Goal: Task Accomplishment & Management: Manage account settings

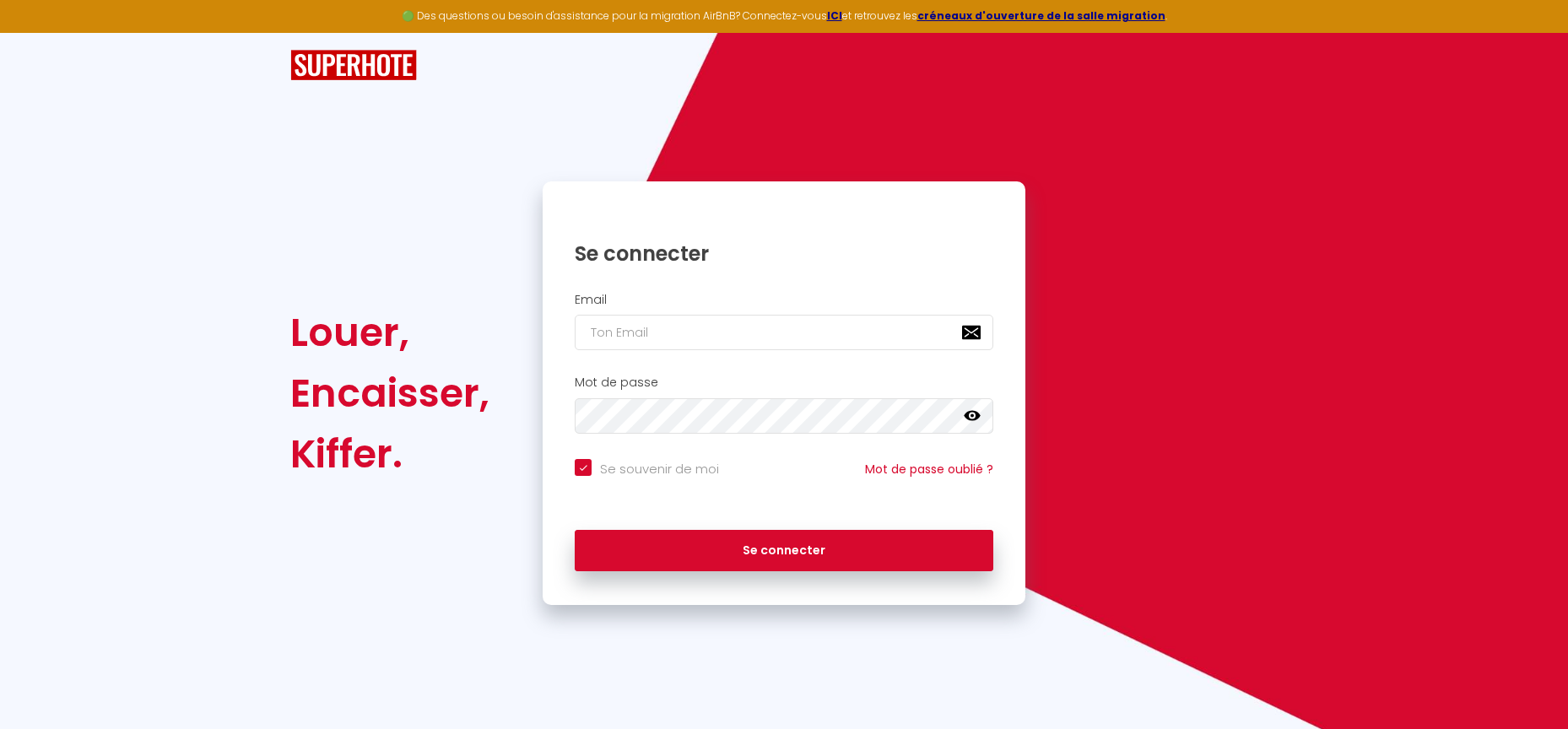
type input "s"
checkbox input "true"
type input "so"
checkbox input "true"
type input "[EMAIL_ADDRESS][DOMAIN_NAME]"
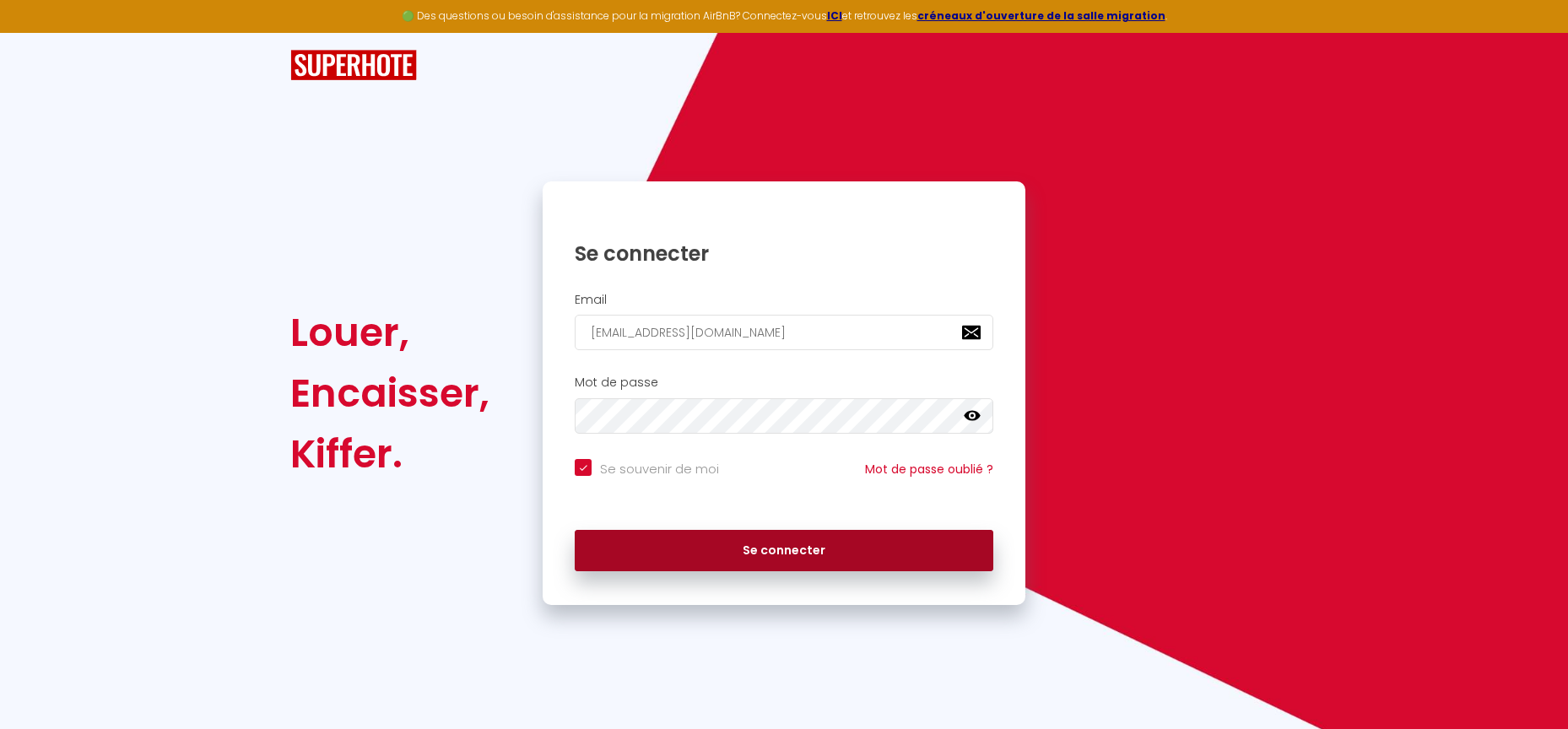
click at [748, 549] on button "Se connecter" at bounding box center [784, 551] width 418 height 42
checkbox input "true"
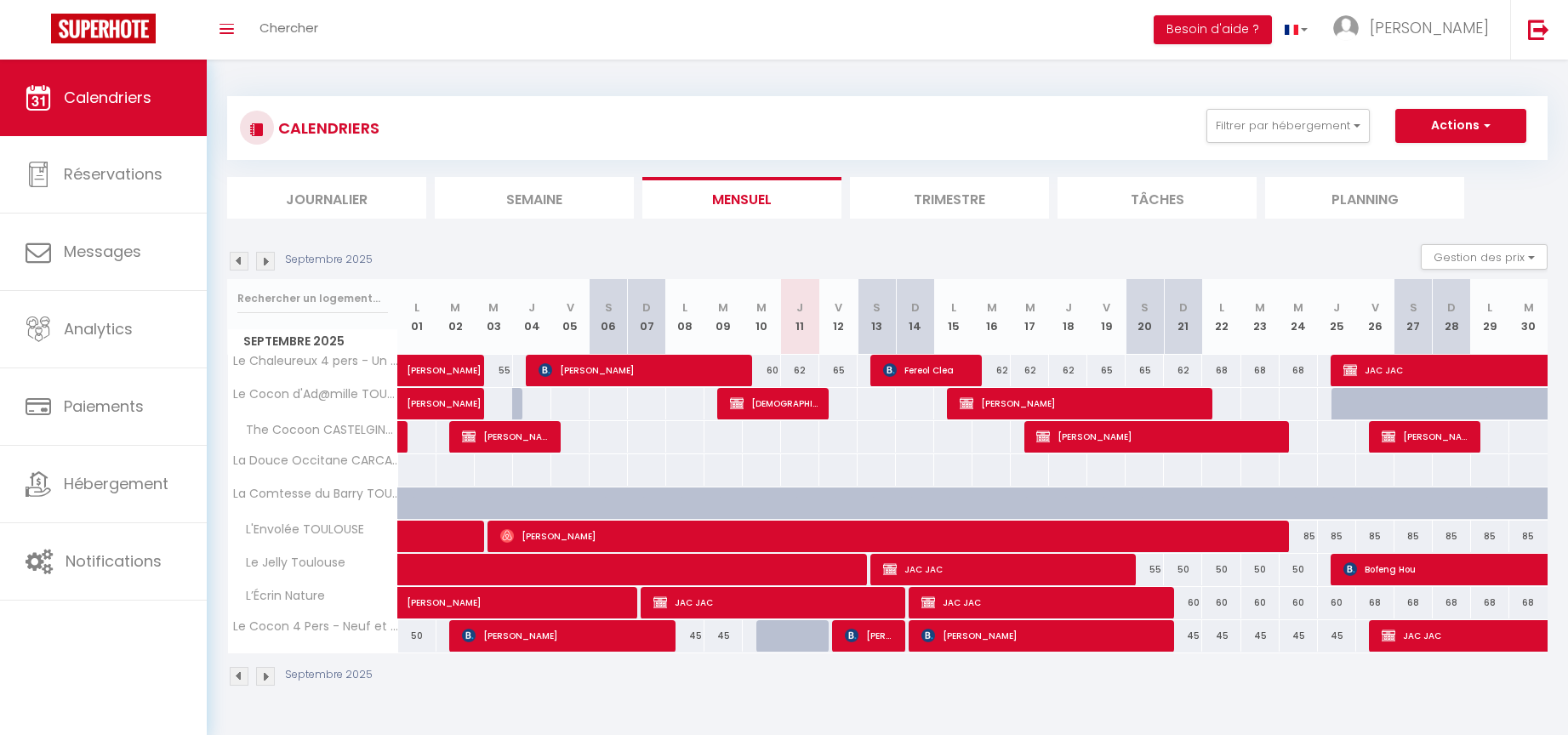
click at [804, 366] on div "62" at bounding box center [800, 370] width 38 height 32
type input "62"
type input "Jeu 11 Septembre 2025"
type input "Ven 12 Septembre 2025"
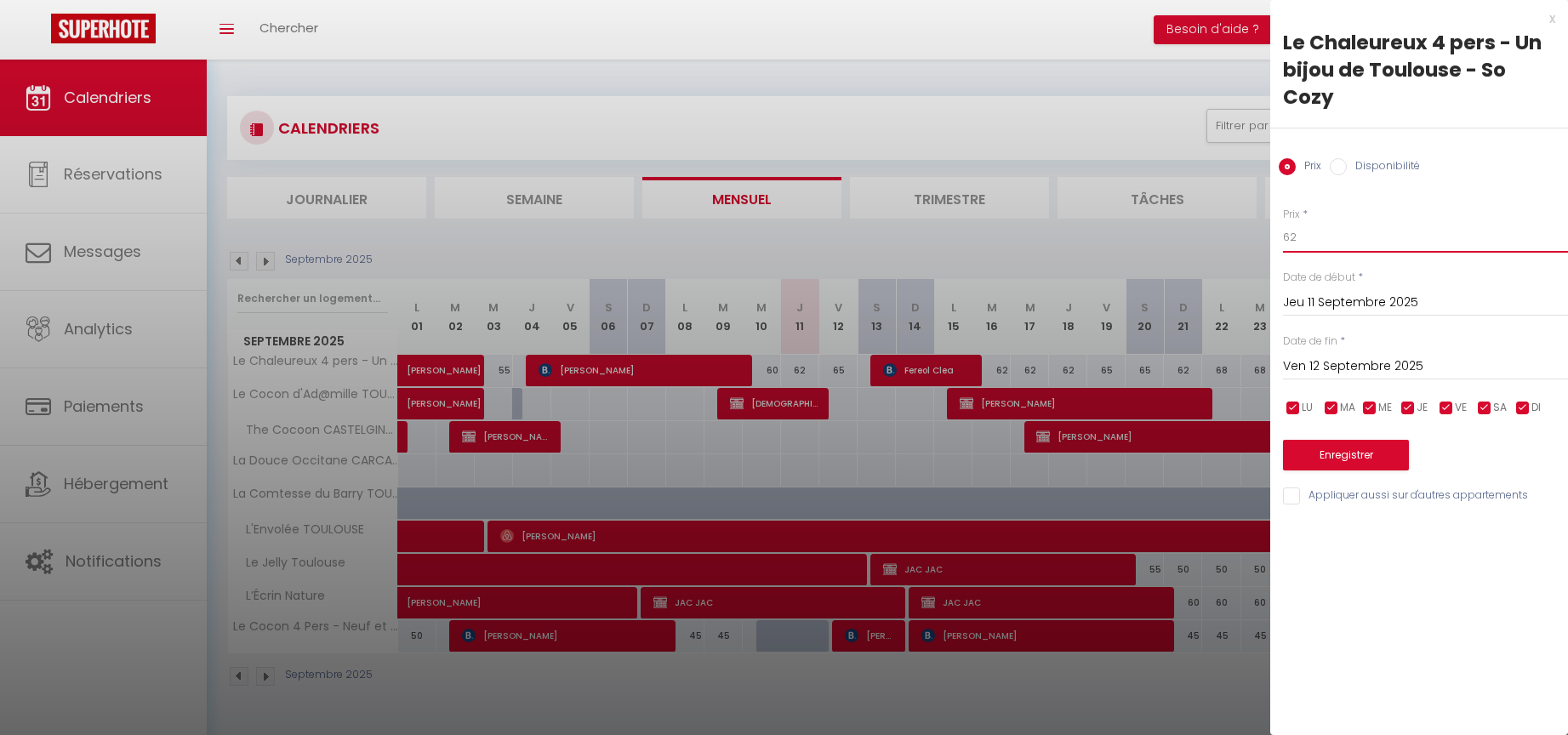
click at [1309, 241] on input "62" at bounding box center [1425, 237] width 285 height 31
type input "60"
click at [1346, 452] on button "Enregistrer" at bounding box center [1346, 455] width 126 height 31
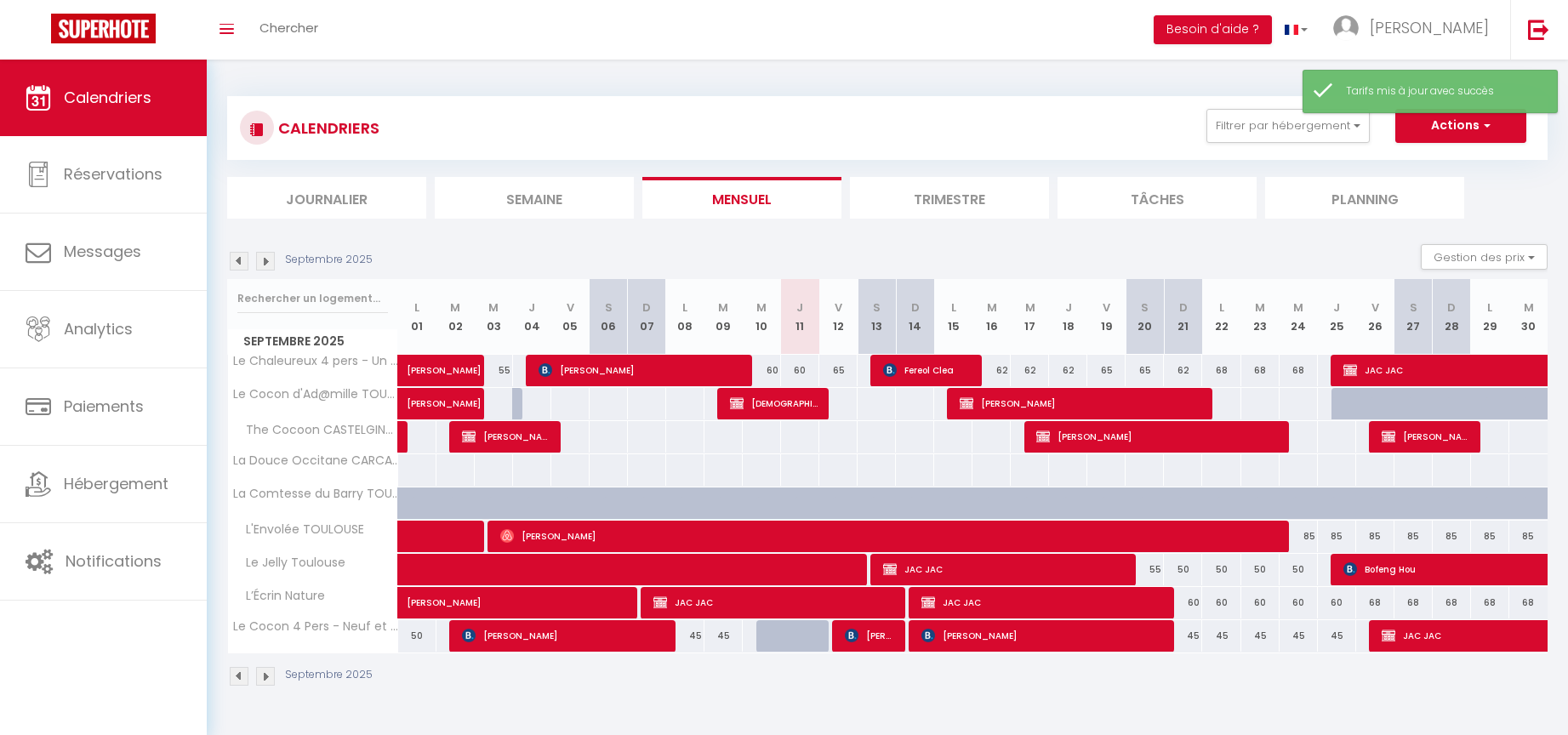
click at [842, 368] on div "65" at bounding box center [838, 370] width 38 height 32
type input "65"
type input "Ven 12 Septembre 2025"
type input "Sam 13 Septembre 2025"
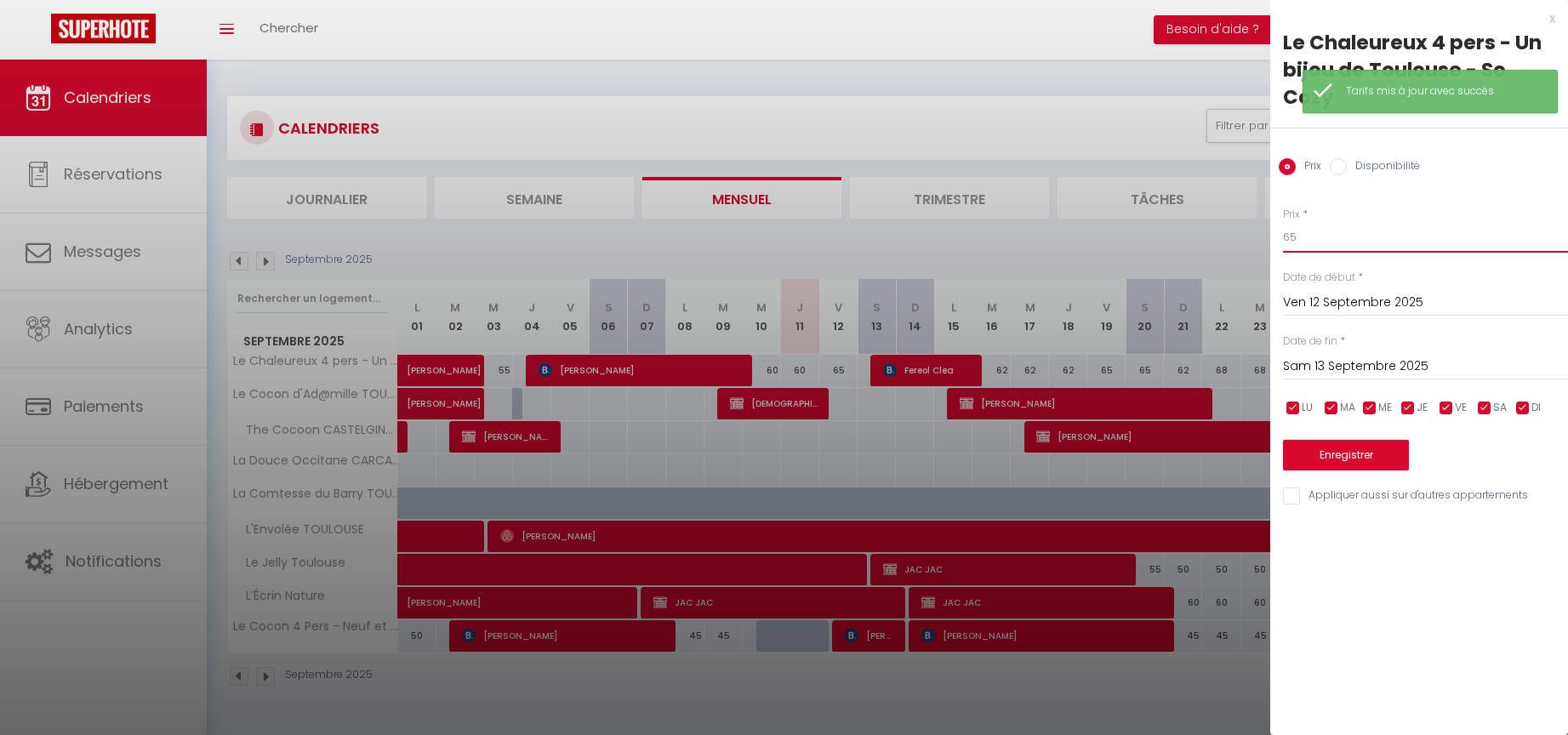
click at [1312, 240] on input "65" at bounding box center [1425, 237] width 285 height 31
type input "60"
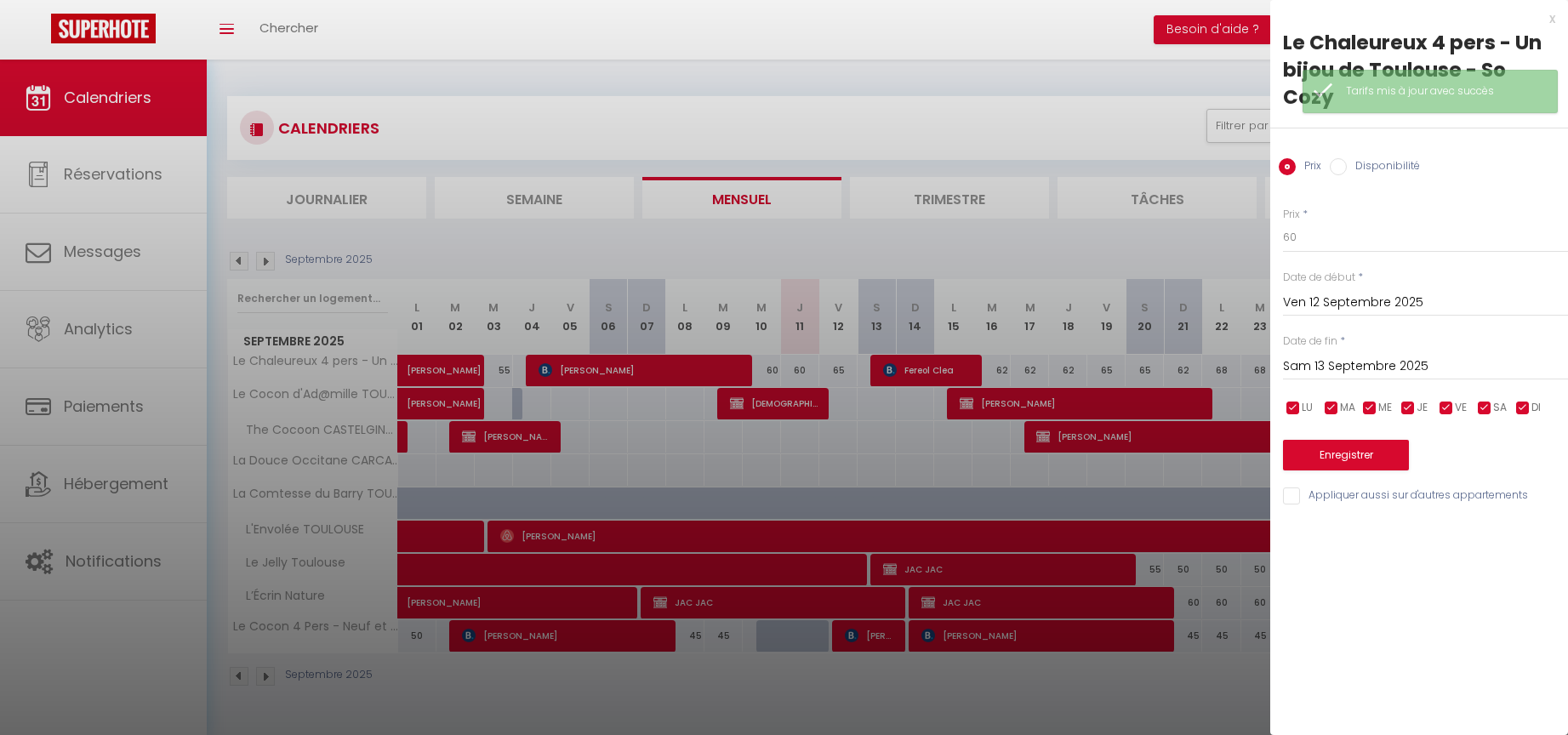
click at [1358, 453] on button "Enregistrer" at bounding box center [1346, 455] width 126 height 31
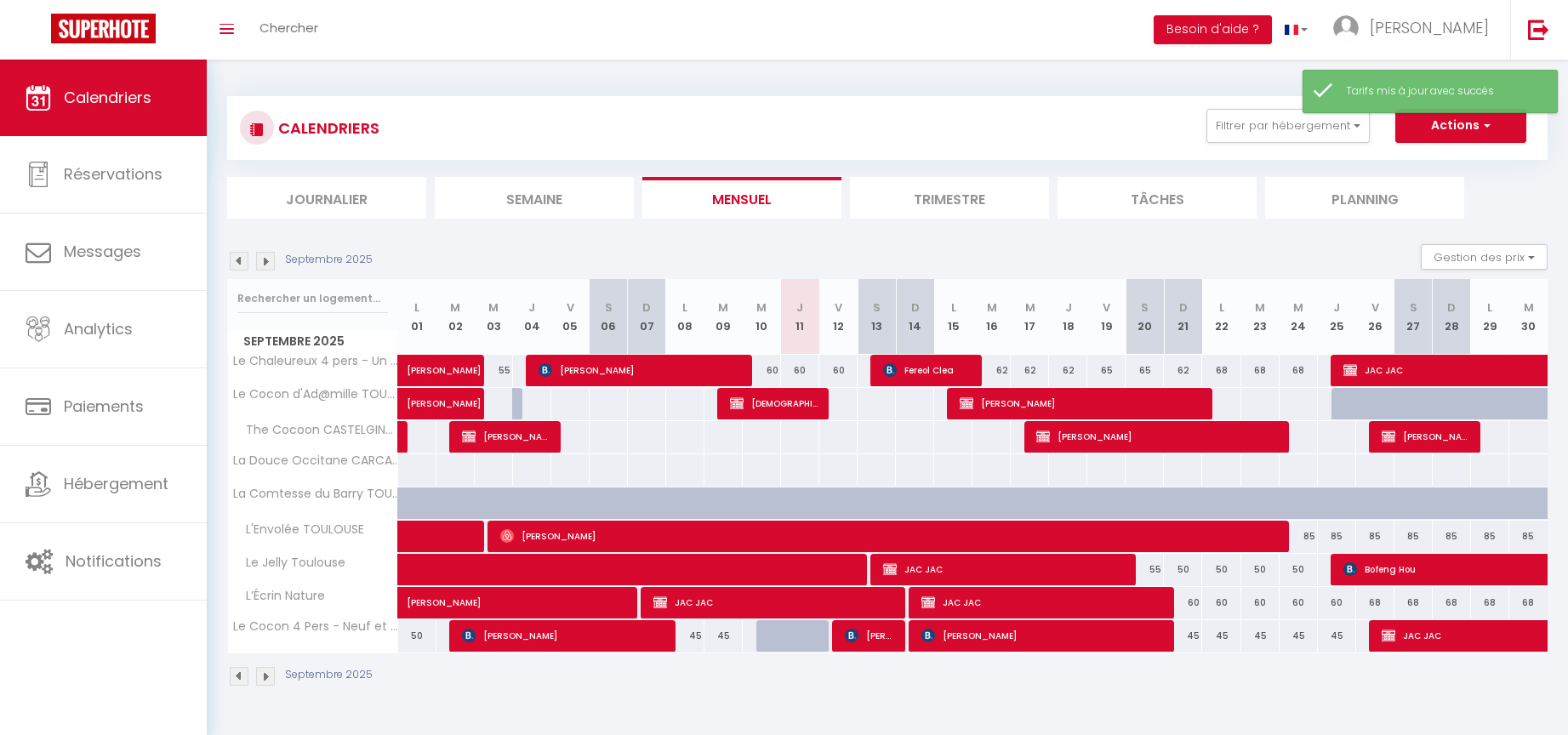
click at [805, 369] on div "60" at bounding box center [800, 370] width 38 height 32
type input "60"
type input "Jeu 11 Septembre 2025"
type input "Ven 12 Septembre 2025"
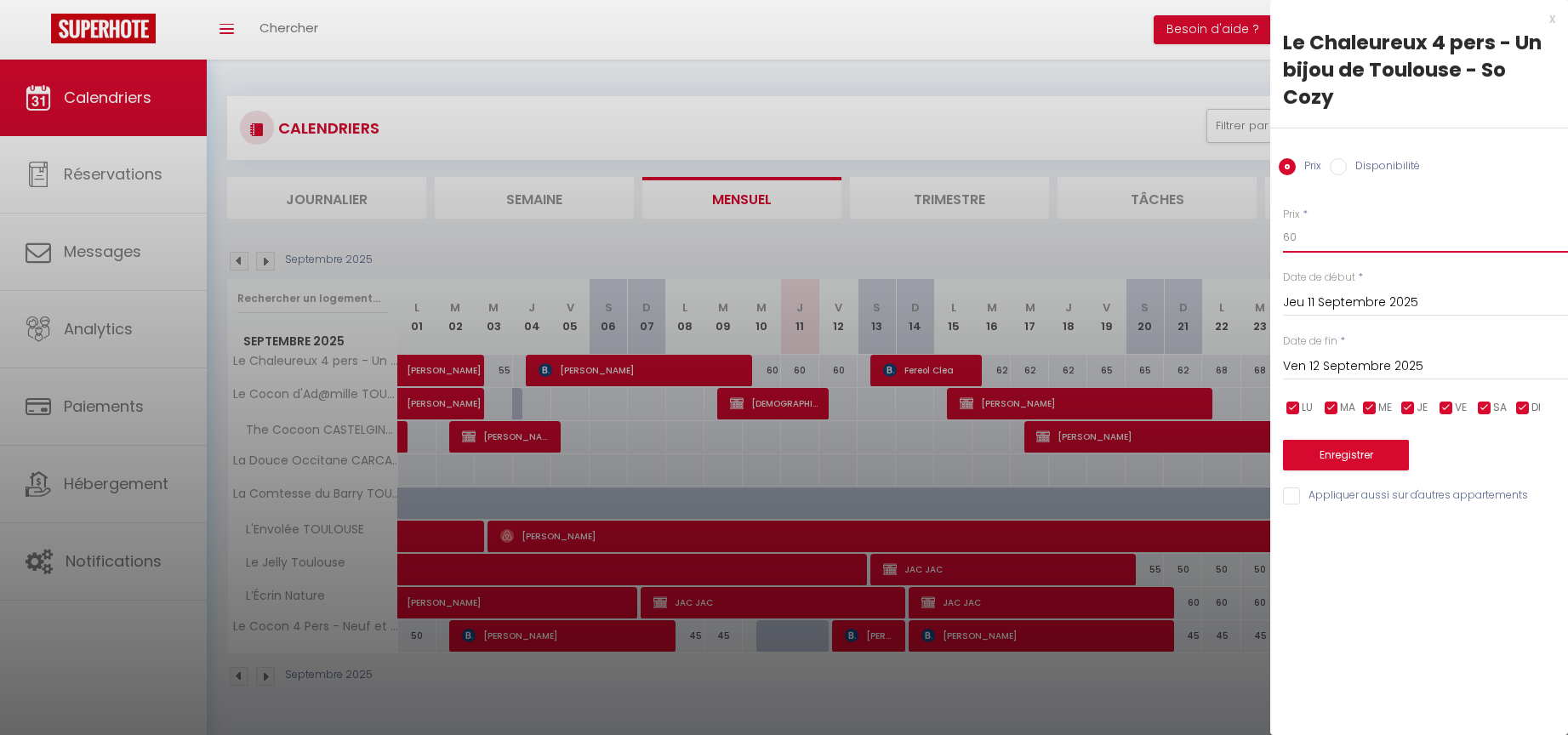
click at [1305, 236] on input "60" at bounding box center [1425, 237] width 285 height 31
type input "55"
click at [1340, 452] on button "Enregistrer" at bounding box center [1346, 455] width 126 height 31
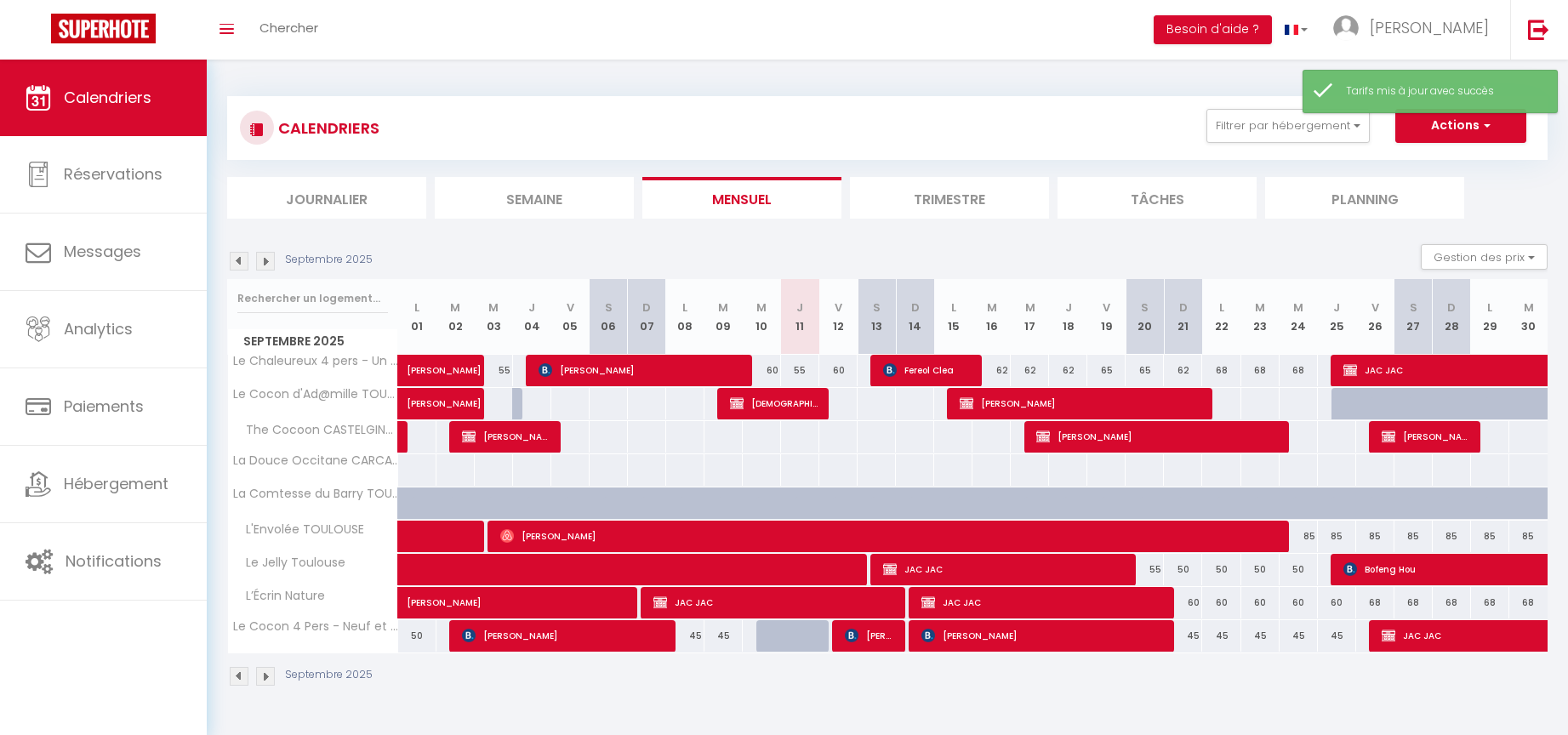
click at [1471, 125] on button "Actions" at bounding box center [1461, 126] width 131 height 34
click at [1118, 127] on div "CALENDRIERS Filtrer par hébergement TOULOUSE T2 L’Écrin Nature Le Chaleureux 4 …" at bounding box center [887, 128] width 1295 height 38
click at [1455, 252] on button "Gestion des prix" at bounding box center [1484, 257] width 127 height 26
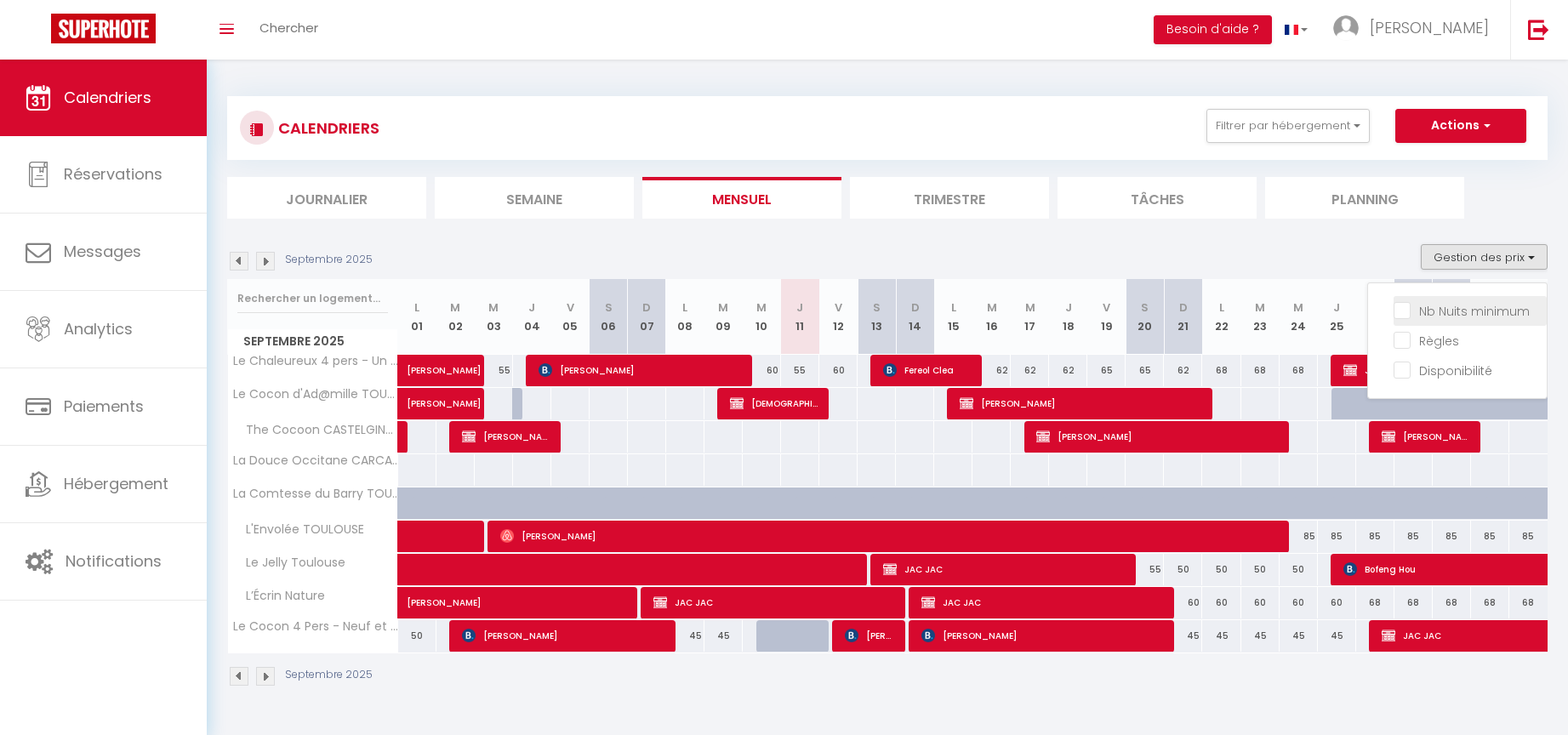
click at [1408, 312] on input "Nb Nuits minimum" at bounding box center [1470, 310] width 153 height 17
checkbox input "true"
checkbox input "false"
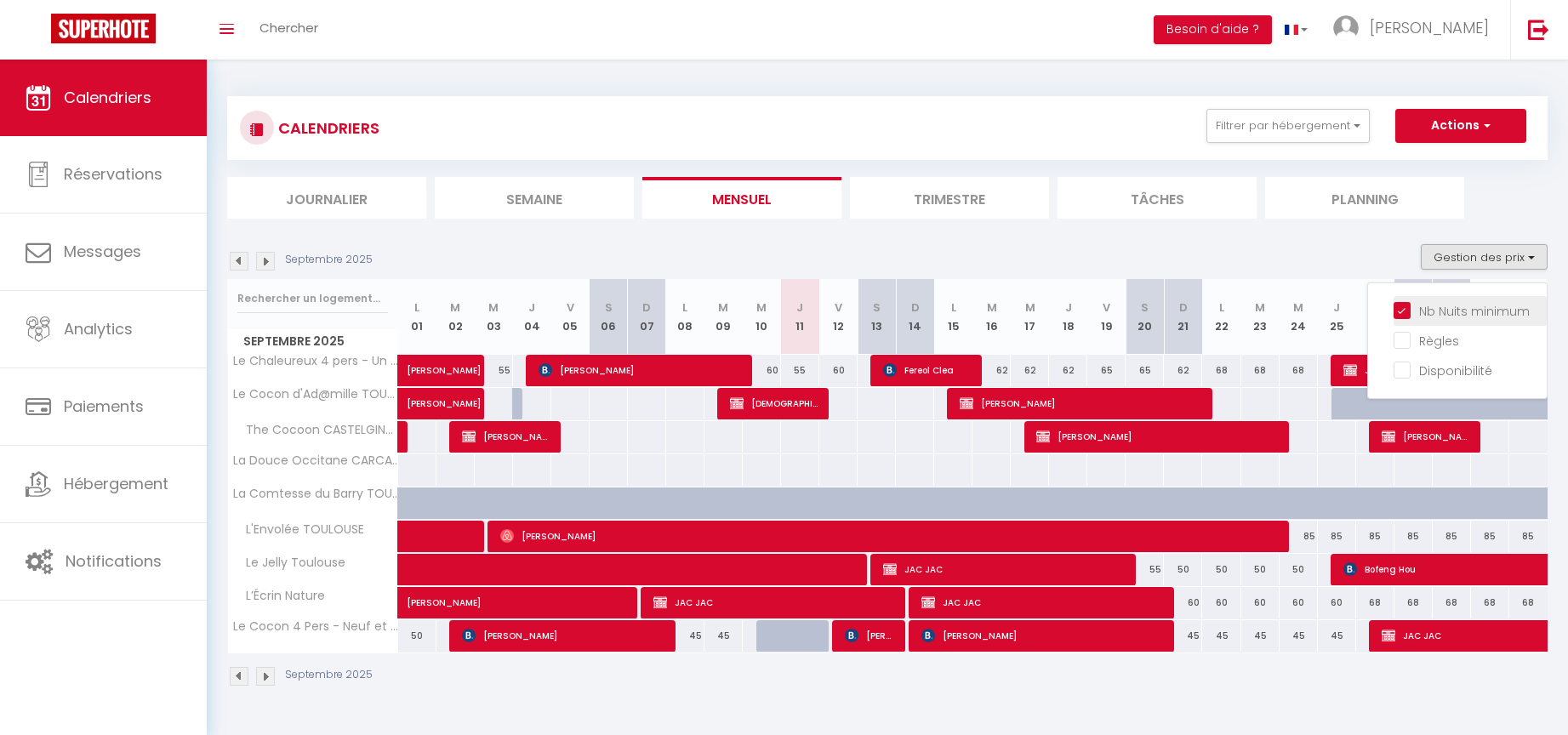
checkbox input "false"
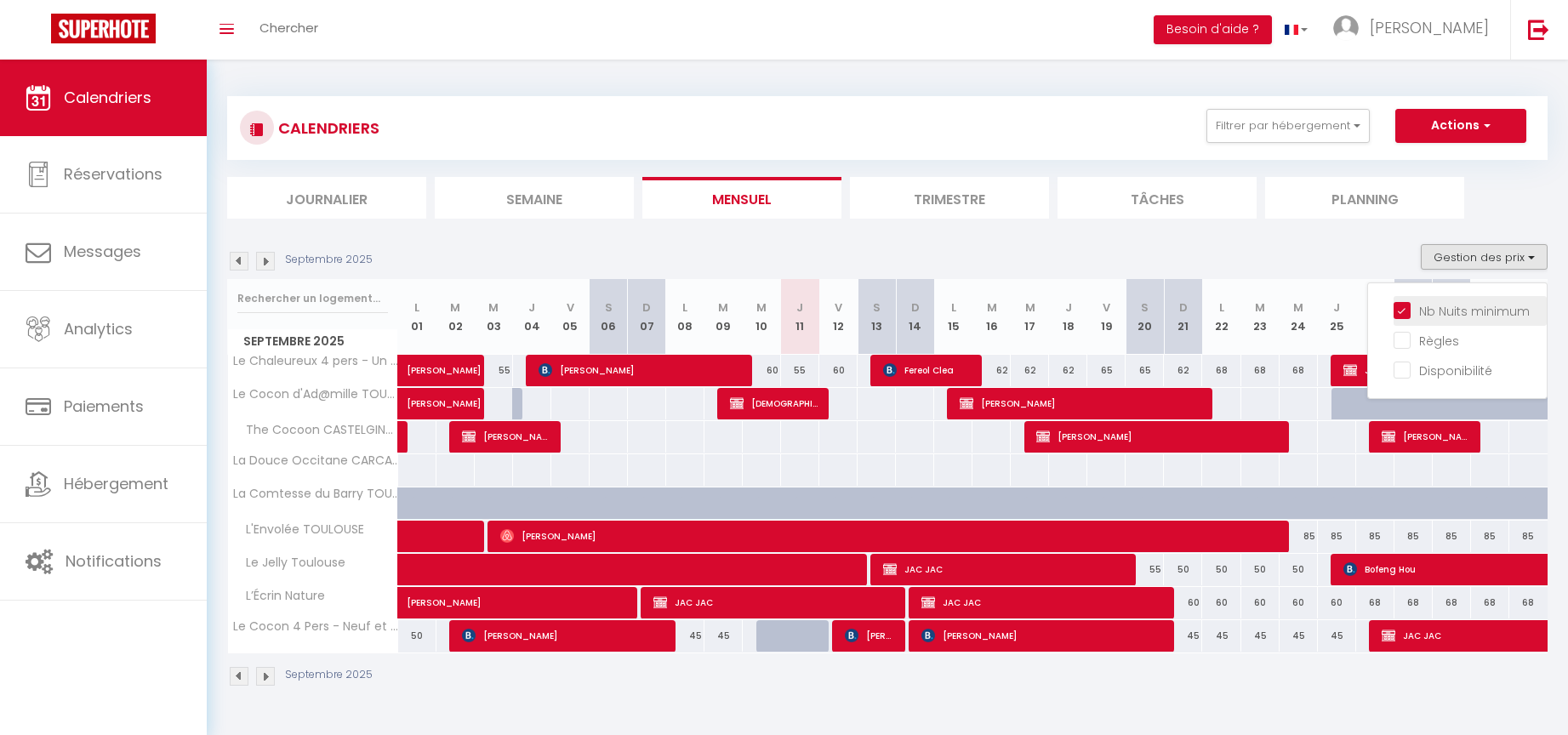
checkbox input "false"
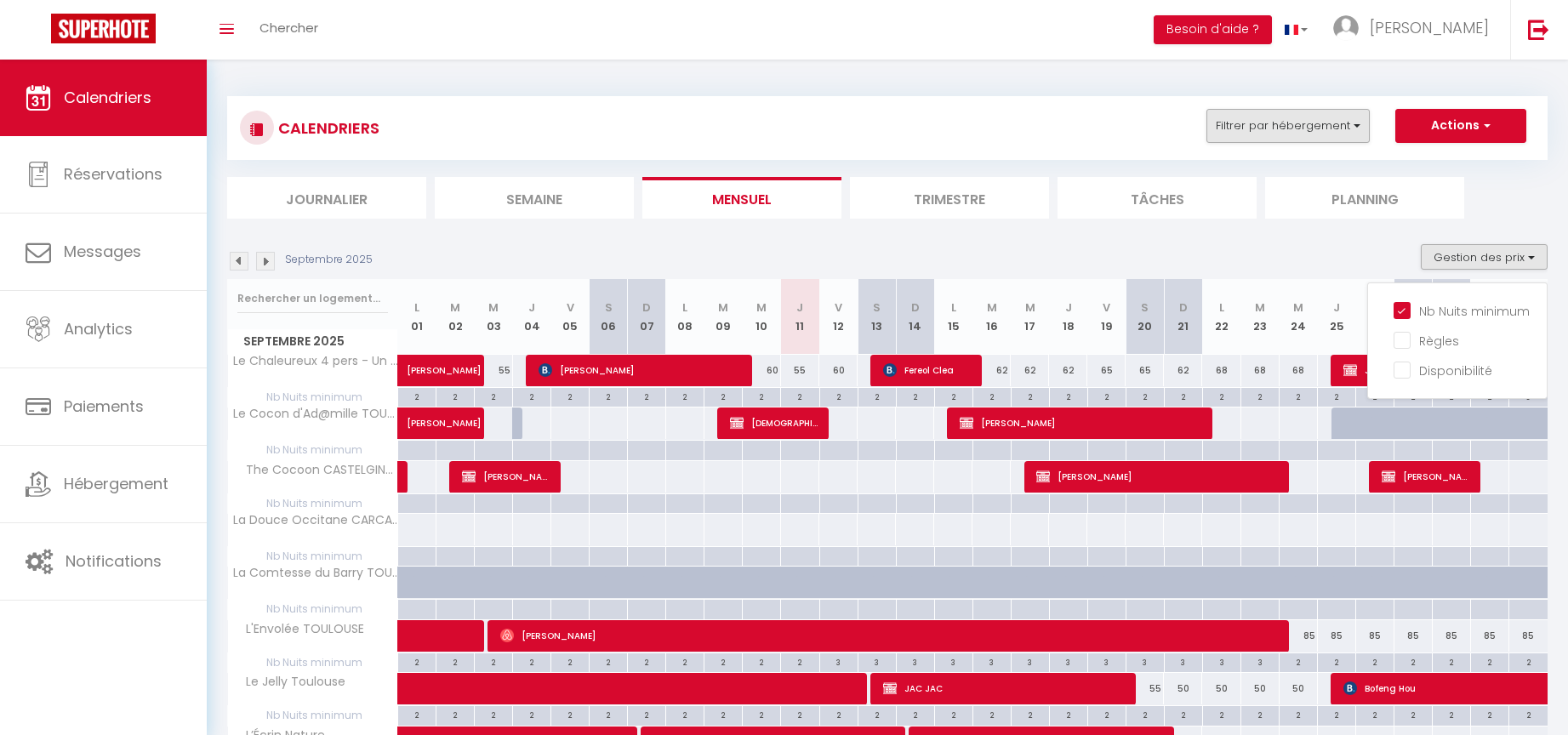
click at [1310, 125] on button "Filtrer par hébergement" at bounding box center [1288, 126] width 163 height 34
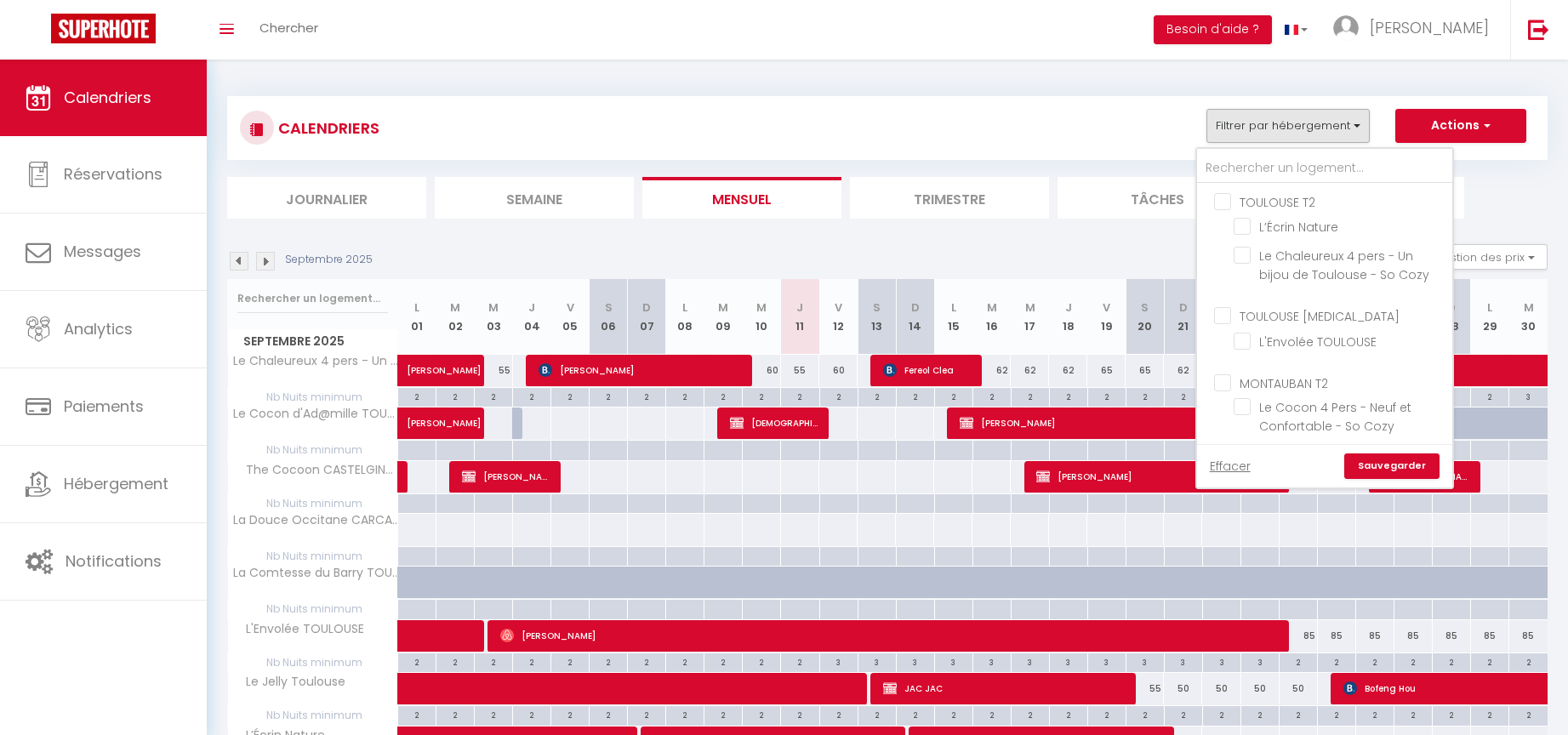
click at [1229, 200] on input "TOULOUSE T2" at bounding box center [1342, 201] width 255 height 17
checkbox input "true"
checkbox input "false"
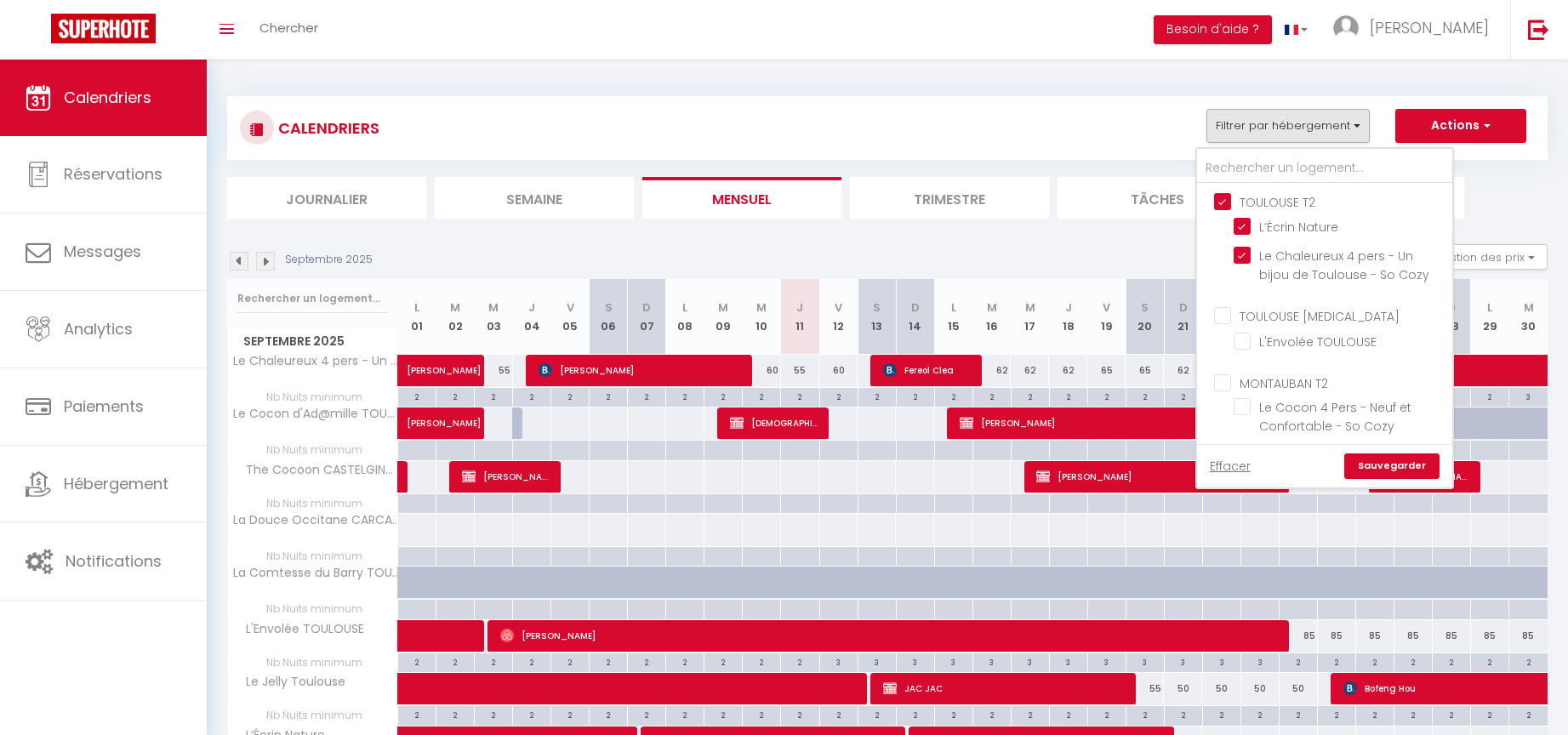
checkbox input "false"
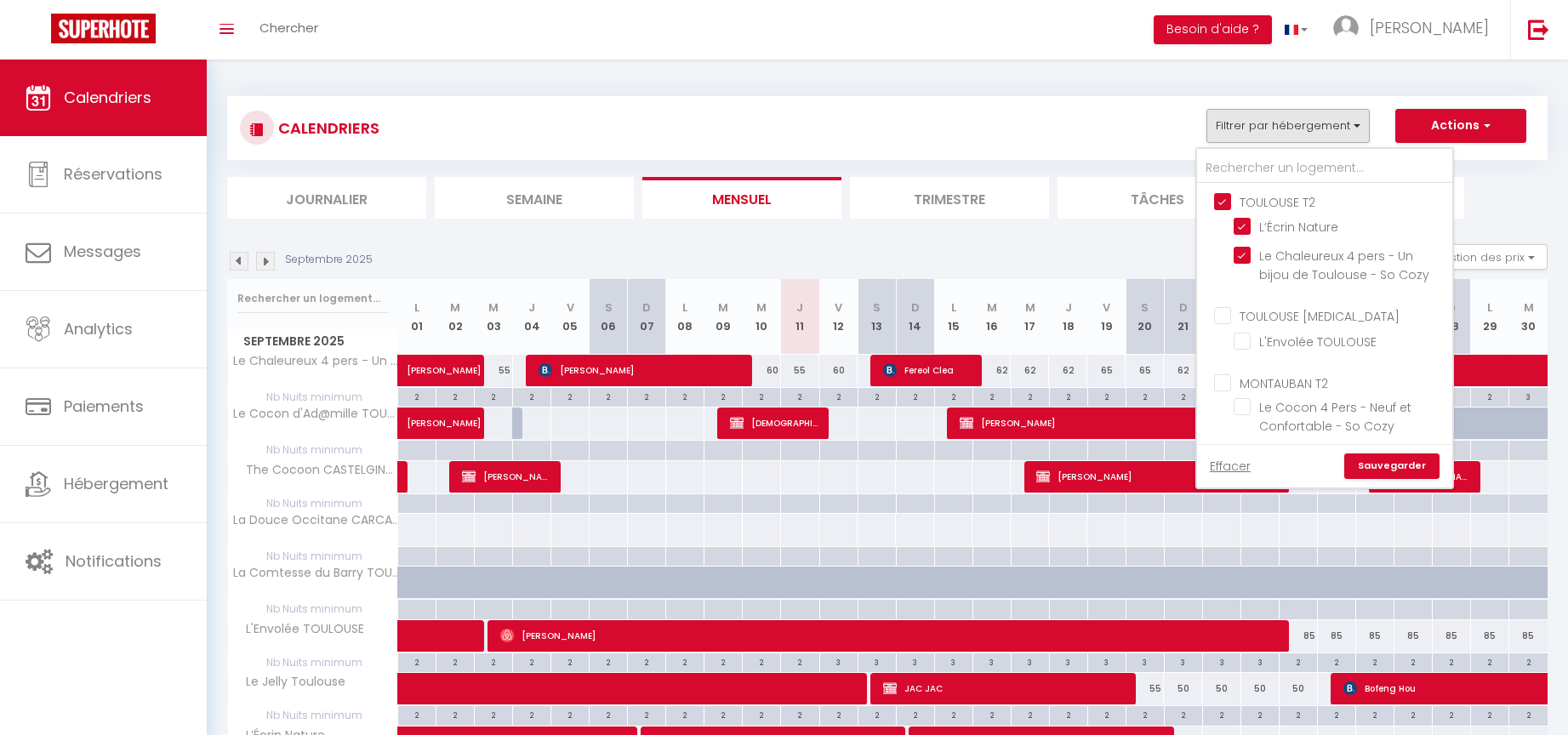
checkbox input "false"
click at [1231, 315] on input "TOULOUSE [MEDICAL_DATA]" at bounding box center [1342, 315] width 255 height 17
checkbox input "true"
checkbox input "false"
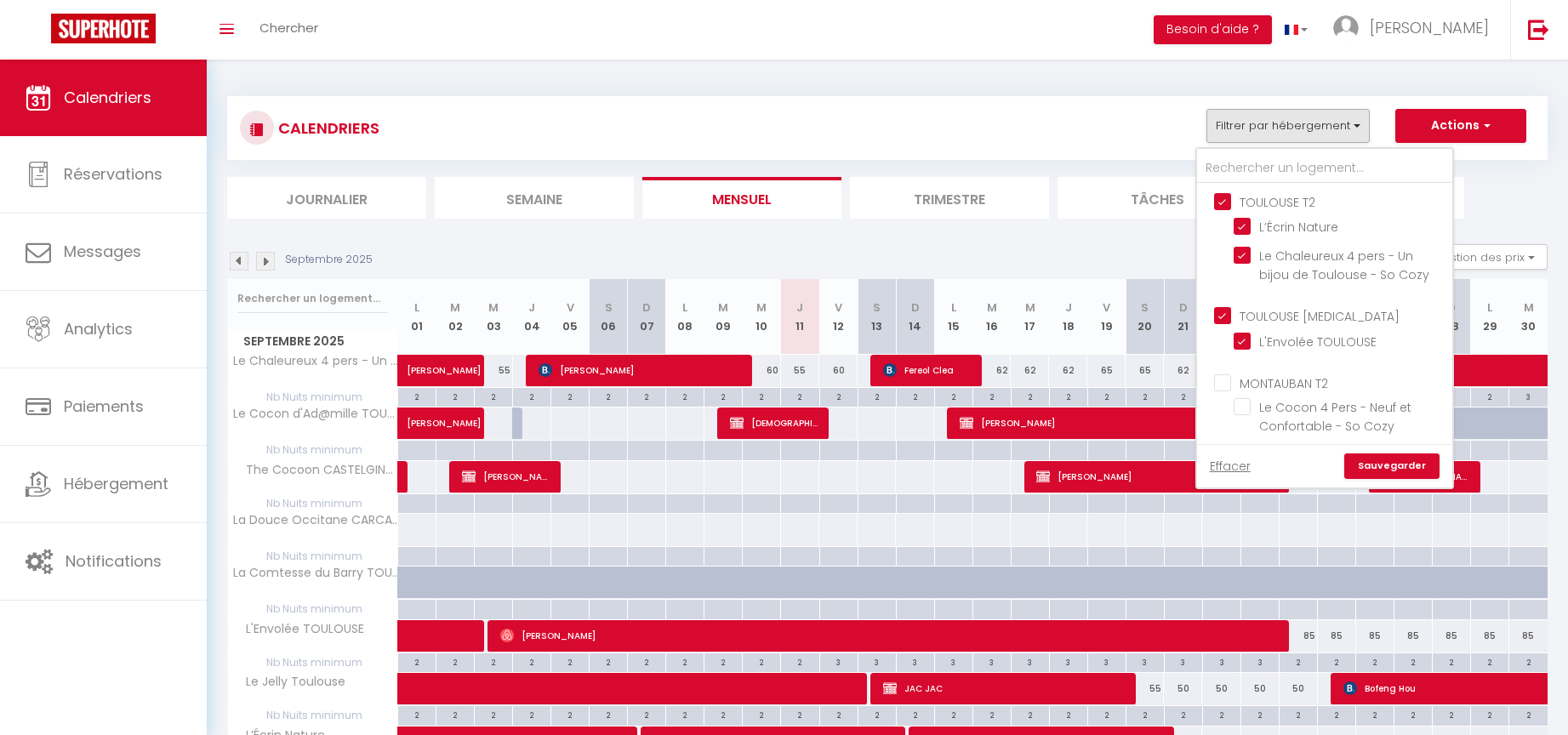
checkbox input "false"
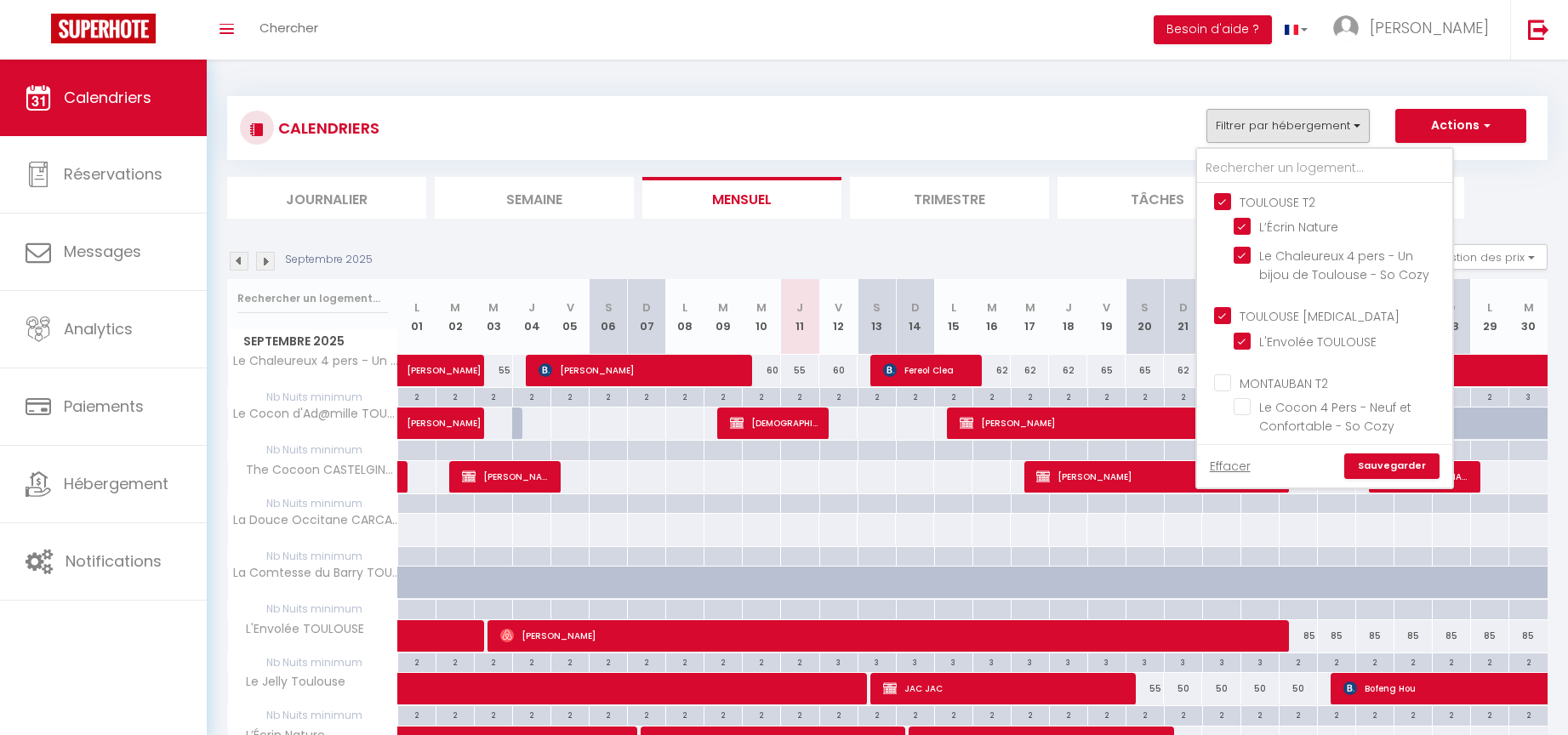
click at [1231, 382] on input "MONTAUBAN T2" at bounding box center [1342, 382] width 255 height 17
checkbox input "true"
checkbox input "false"
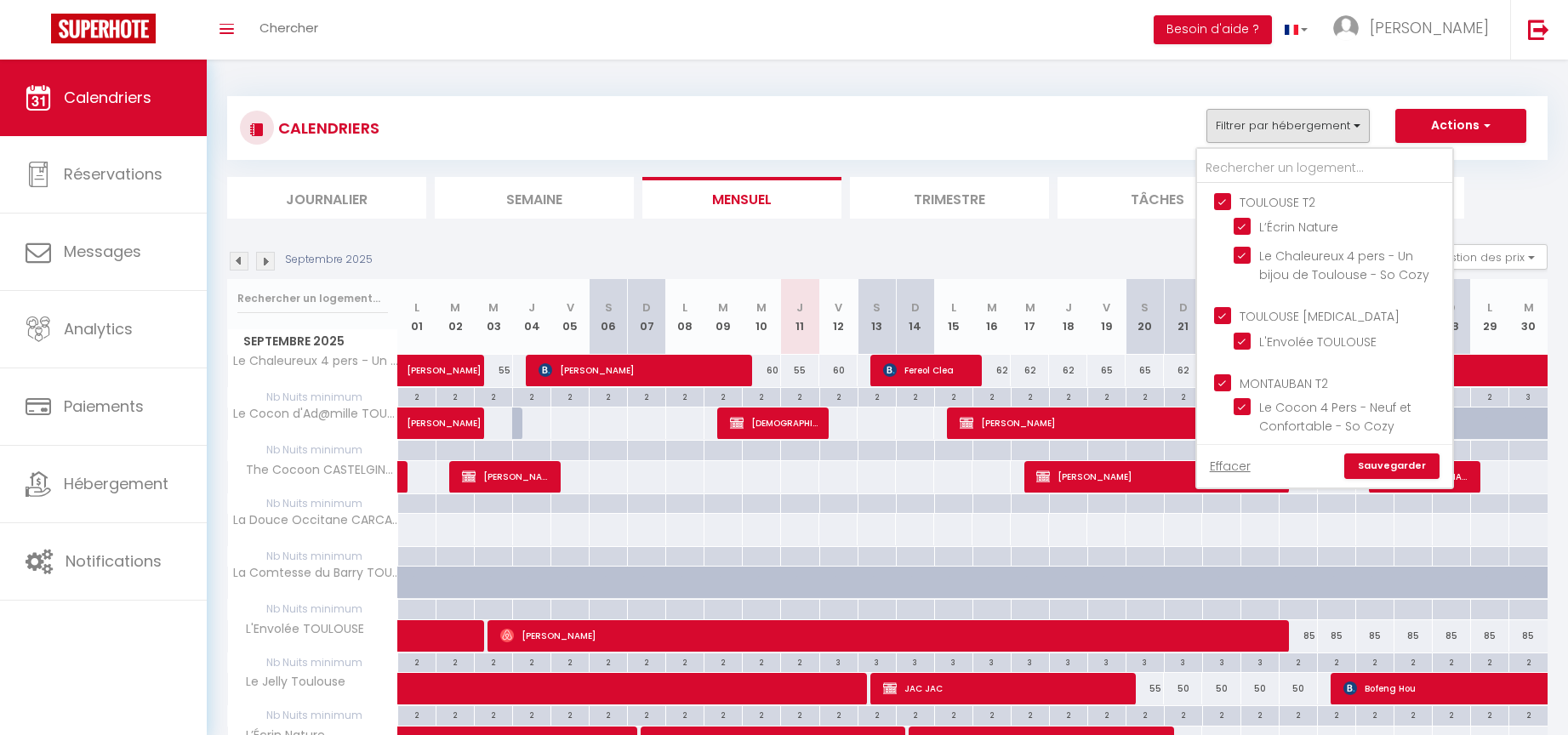
checkbox input "false"
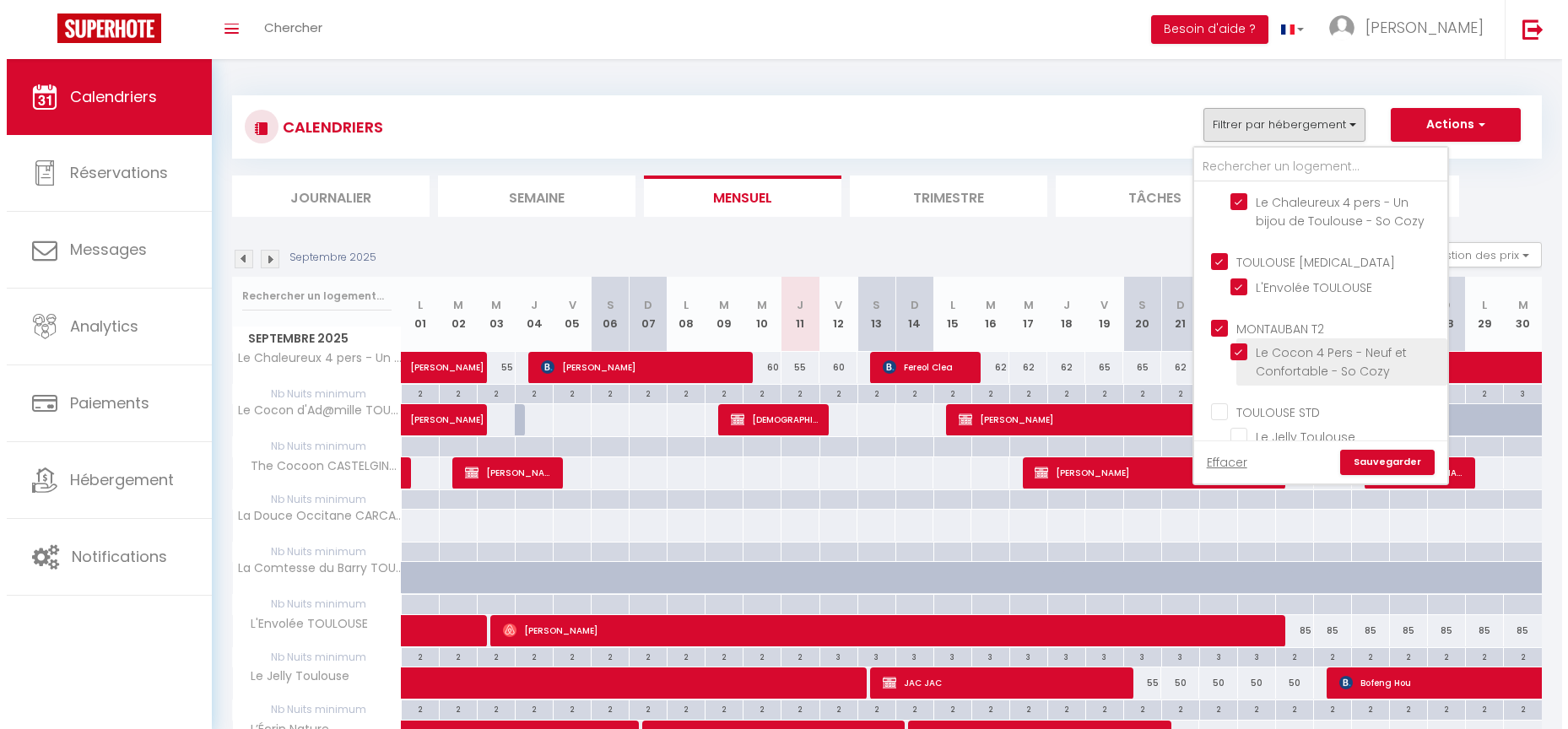
scroll to position [128, 0]
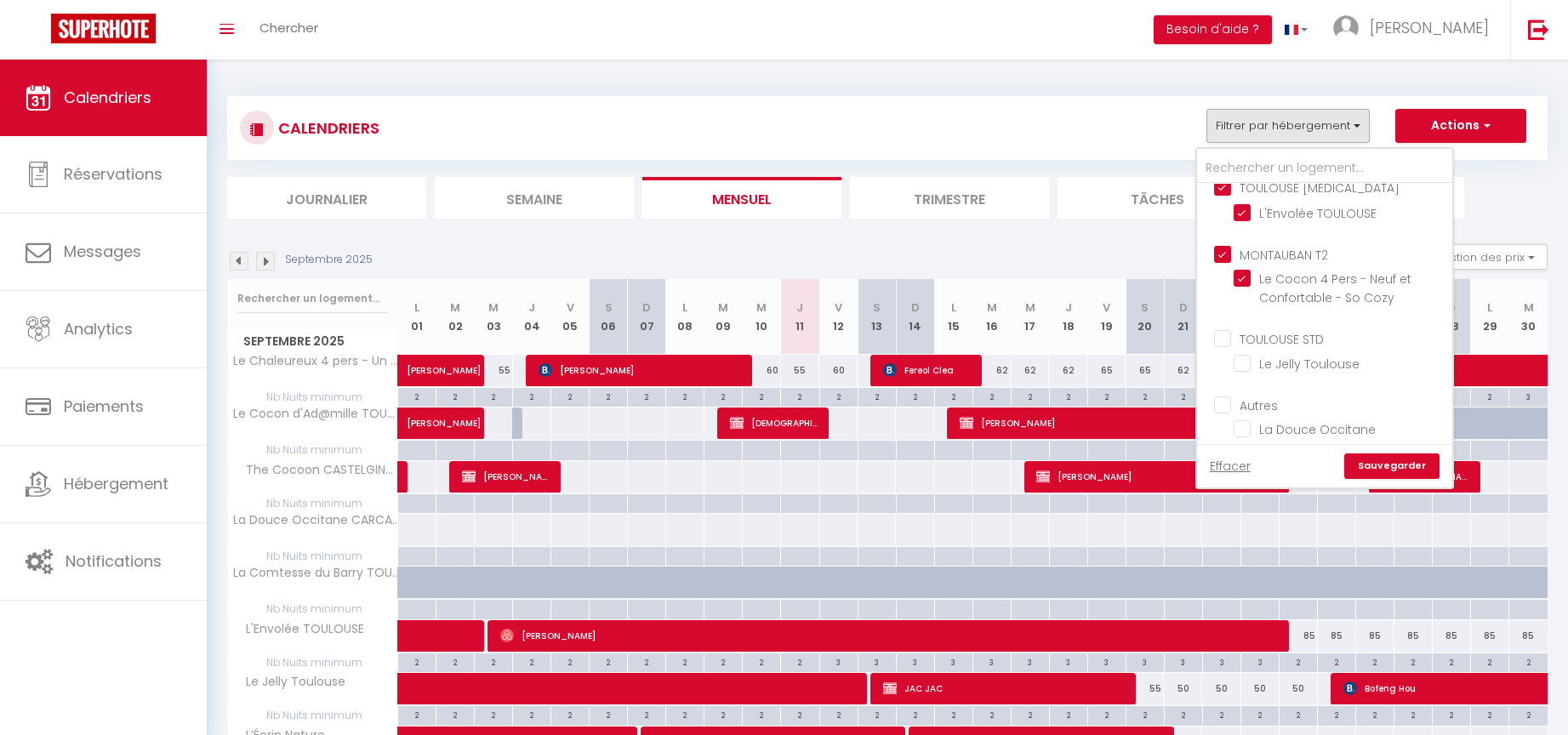
click at [1231, 336] on input "TOULOUSE STD" at bounding box center [1342, 338] width 255 height 17
checkbox input "true"
checkbox input "false"
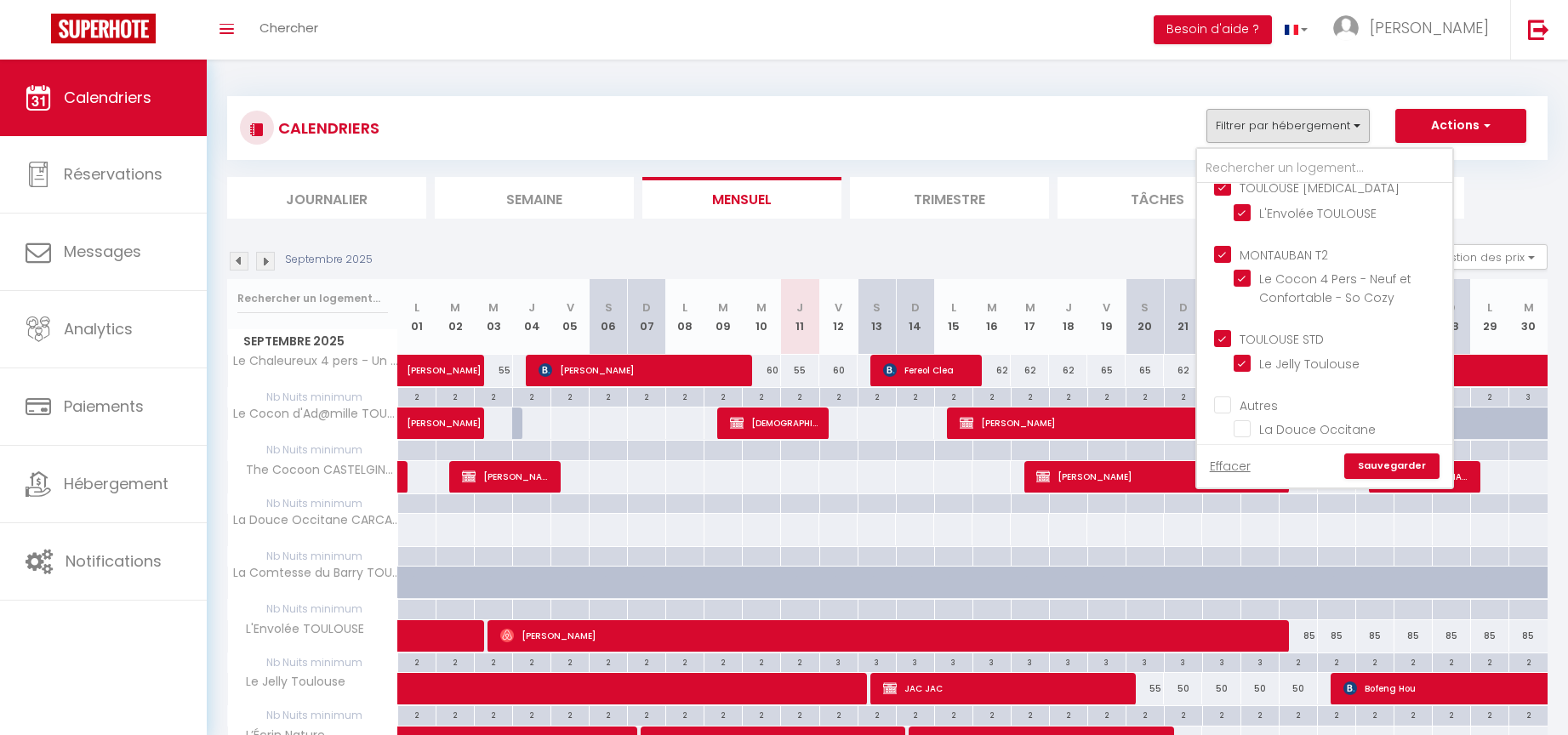
checkbox input "false"
click at [1383, 465] on link "Sauvegarder" at bounding box center [1392, 466] width 96 height 26
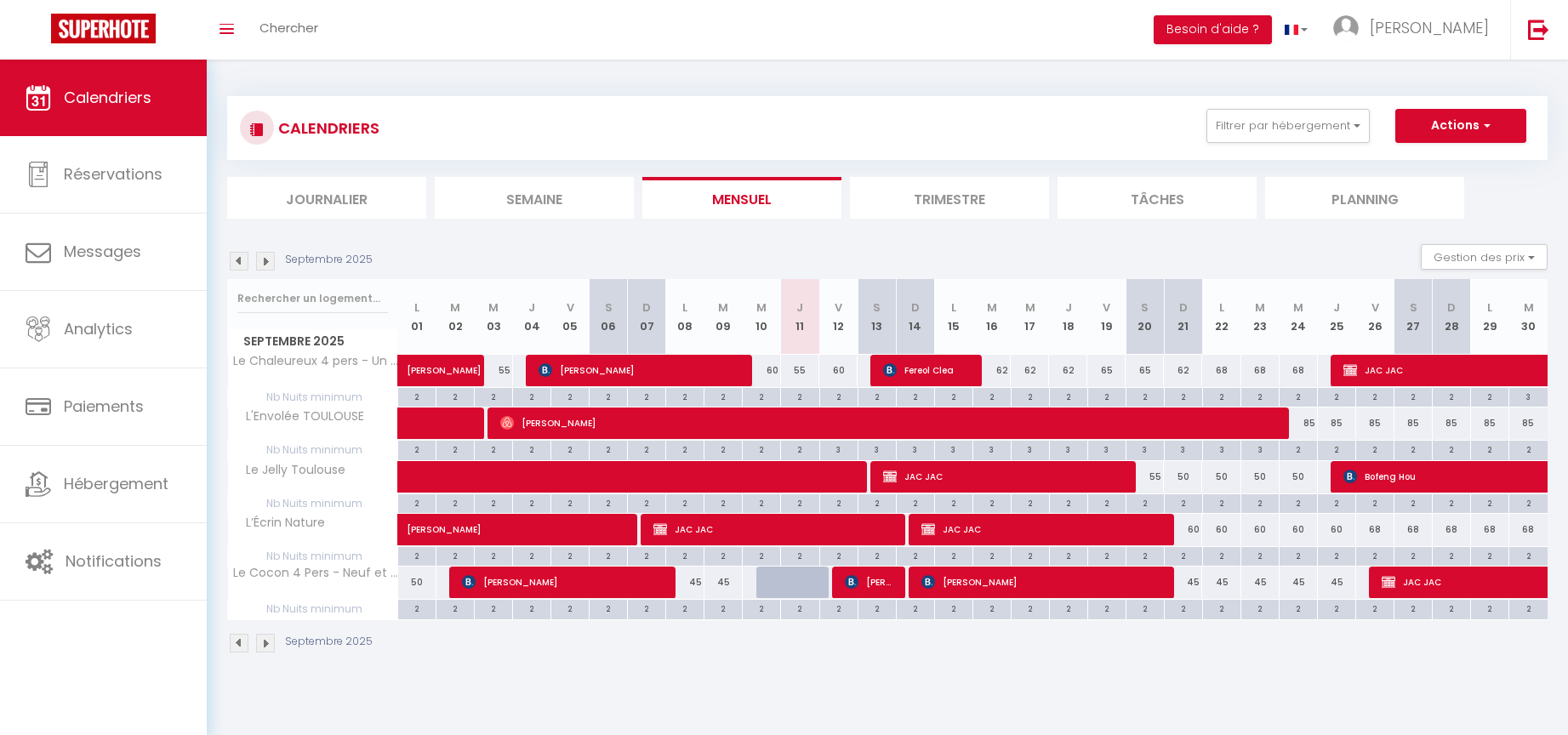
click at [1006, 370] on div "62" at bounding box center [991, 370] width 38 height 32
type input "62"
type input "[DATE]"
type input "Mer 17 Septembre 2025"
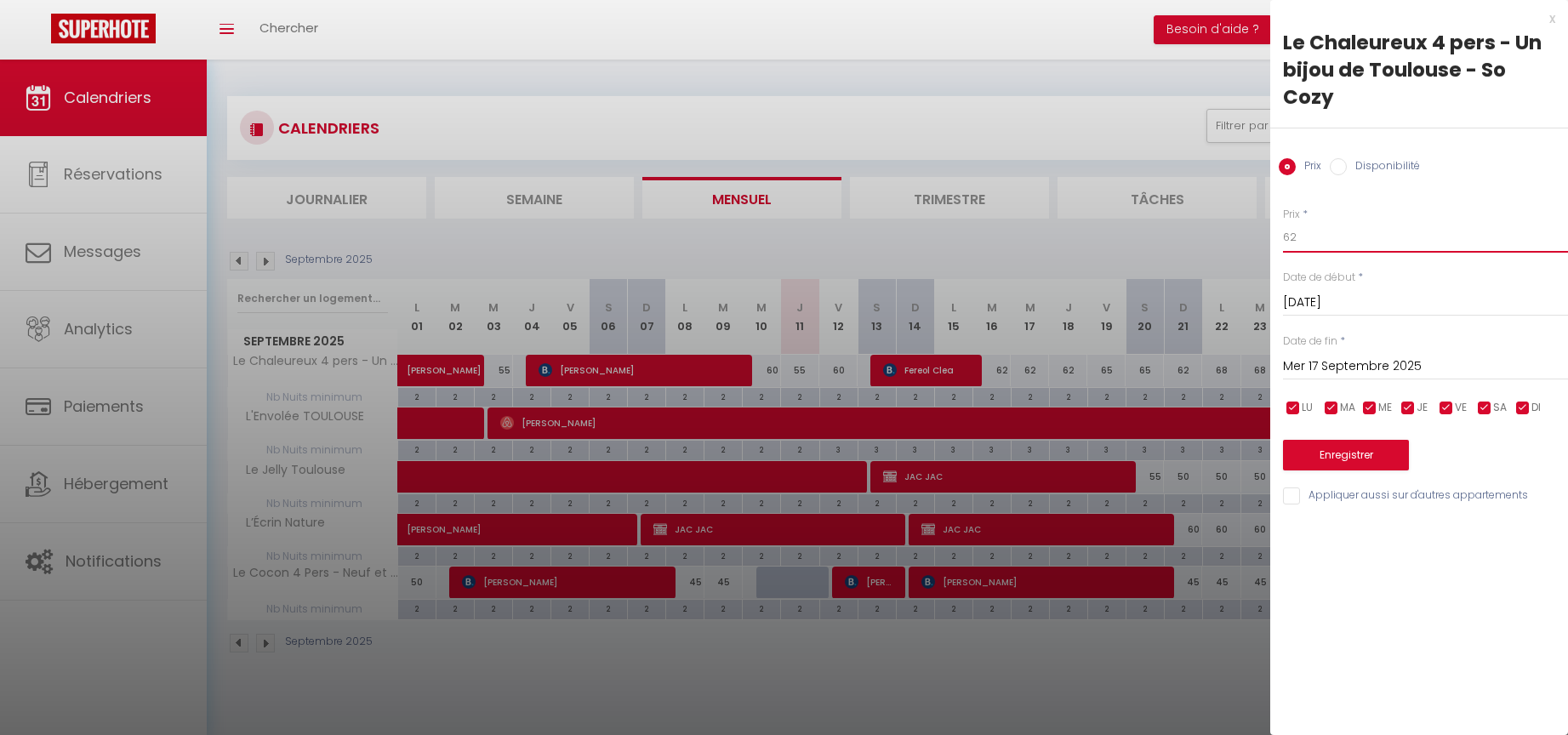
click at [1310, 236] on input "62" at bounding box center [1425, 237] width 285 height 31
type input "60"
click at [1324, 363] on input "Mer 17 Septembre 2025" at bounding box center [1425, 367] width 285 height 22
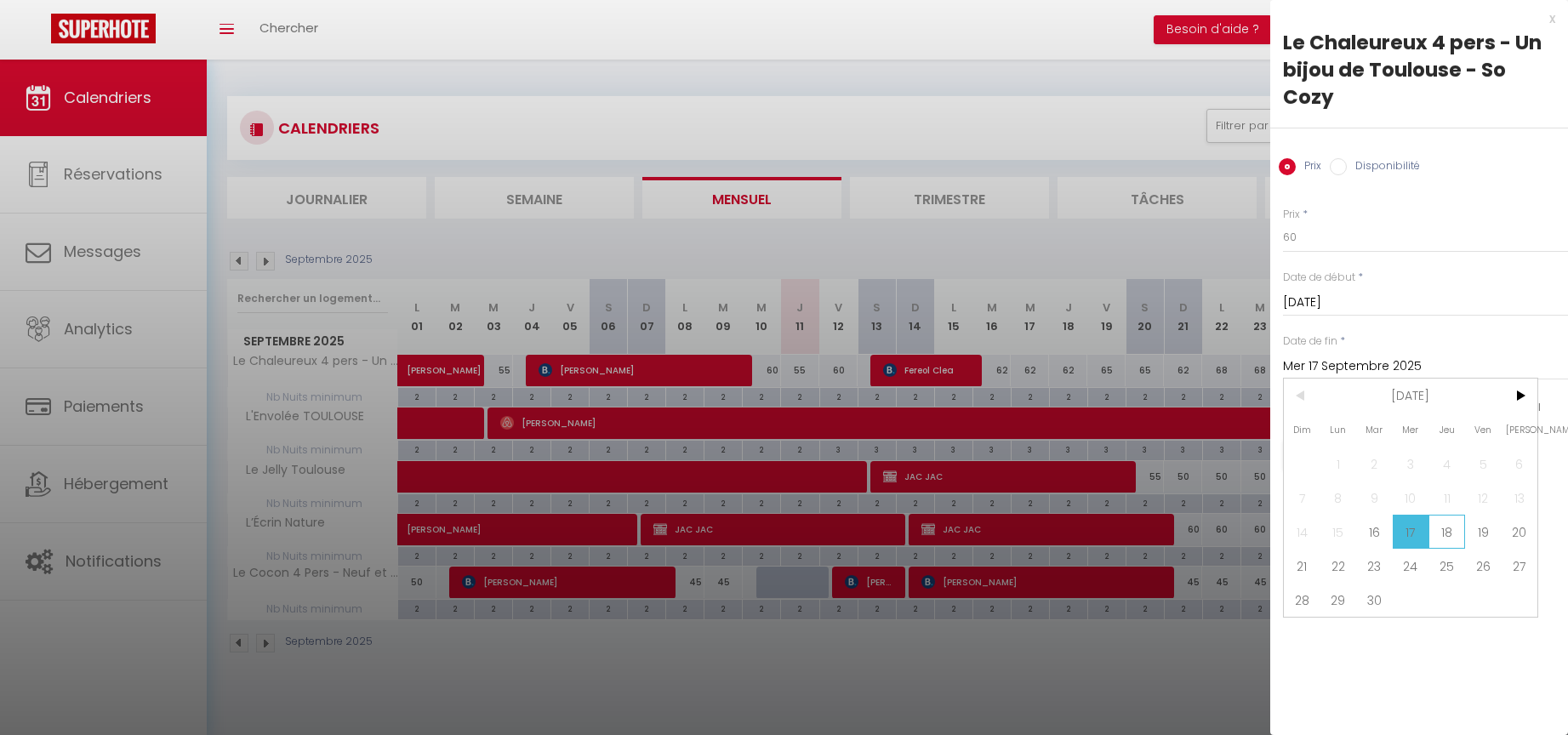
click at [1455, 533] on span "18" at bounding box center [1447, 532] width 37 height 34
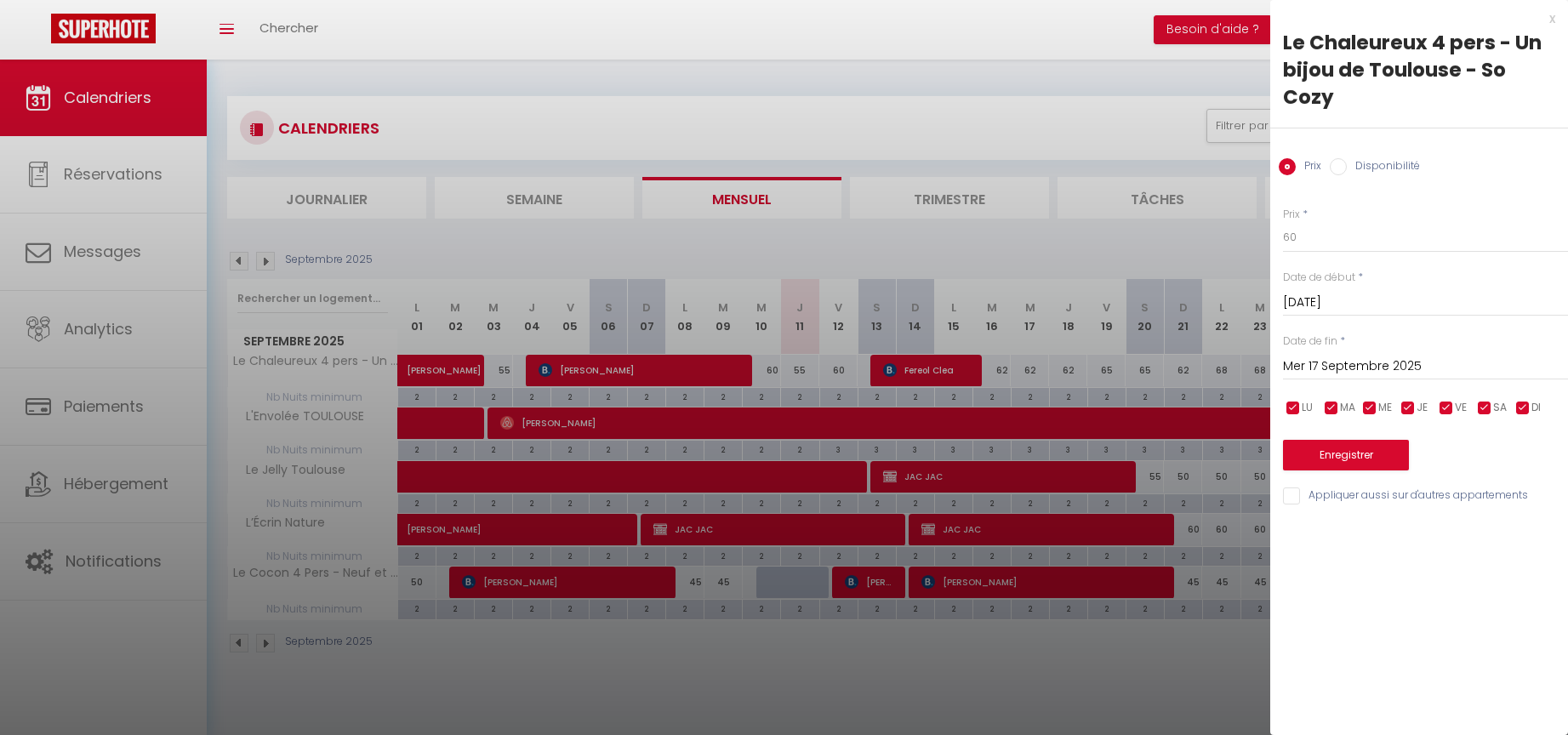
type input "Jeu 18 Septembre 2025"
click at [1338, 458] on button "Enregistrer" at bounding box center [1346, 455] width 126 height 31
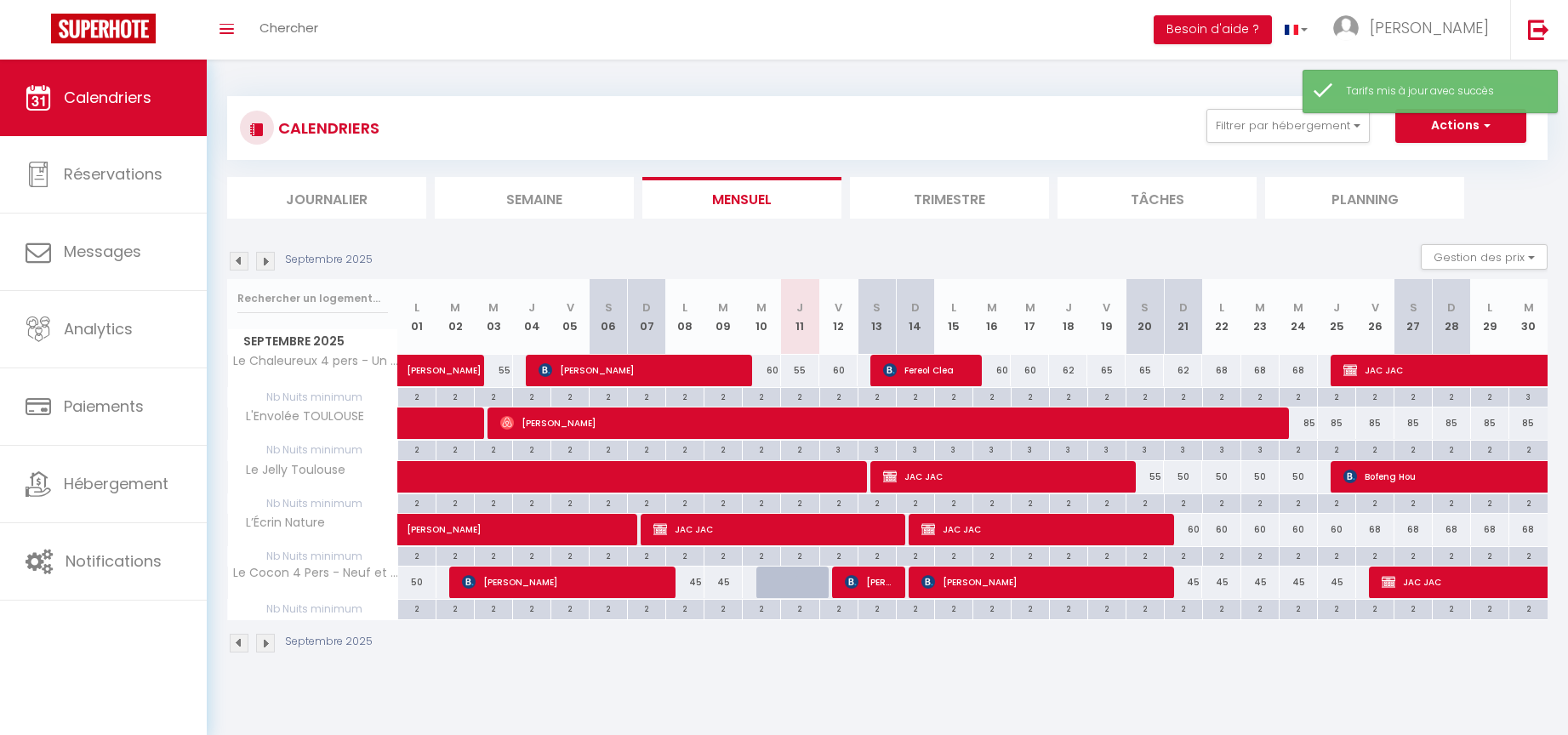
click at [1069, 371] on div "62" at bounding box center [1068, 370] width 38 height 32
type input "62"
type input "Jeu 18 Septembre 2025"
type input "Ven 19 Septembre 2025"
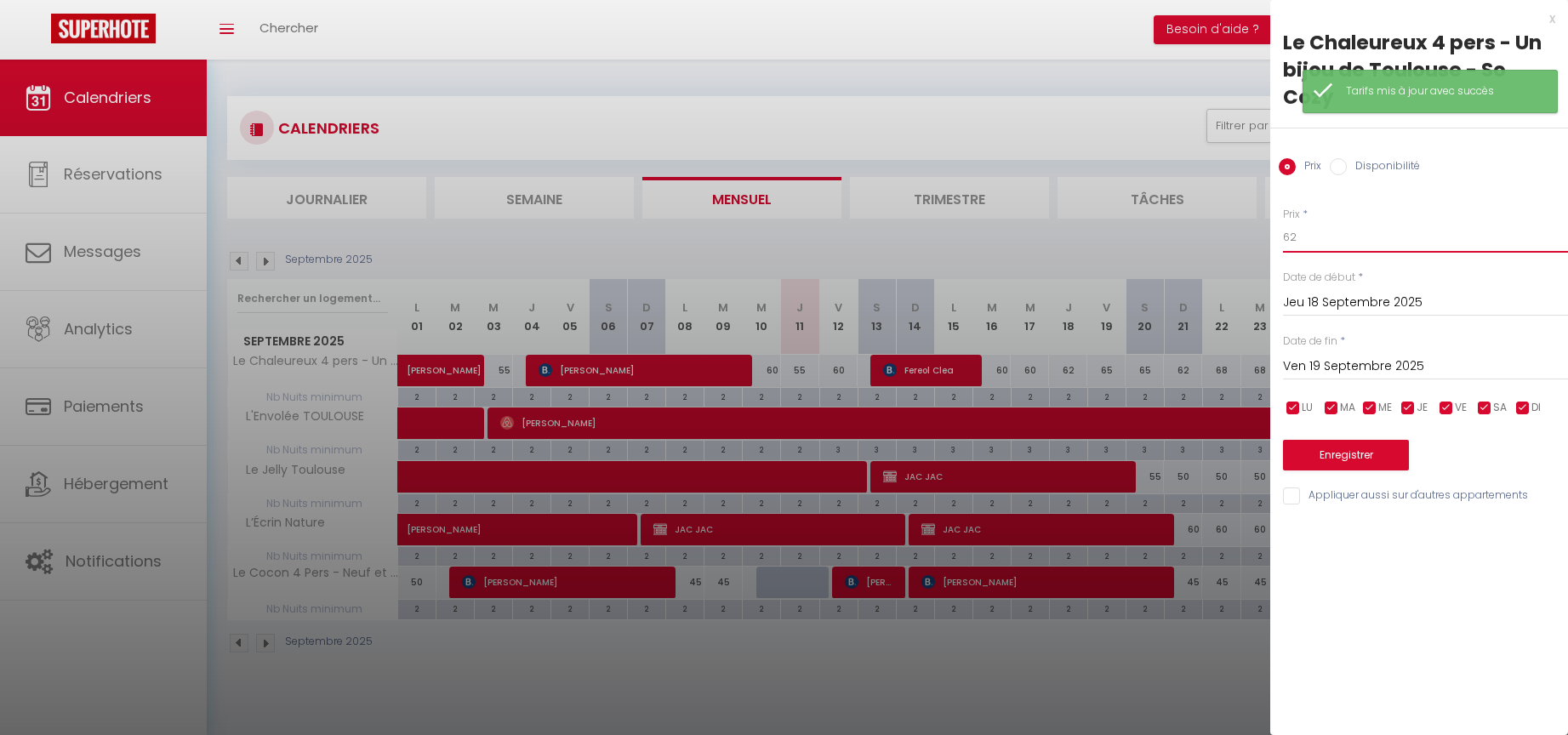
click at [1317, 237] on input "62" at bounding box center [1425, 237] width 285 height 31
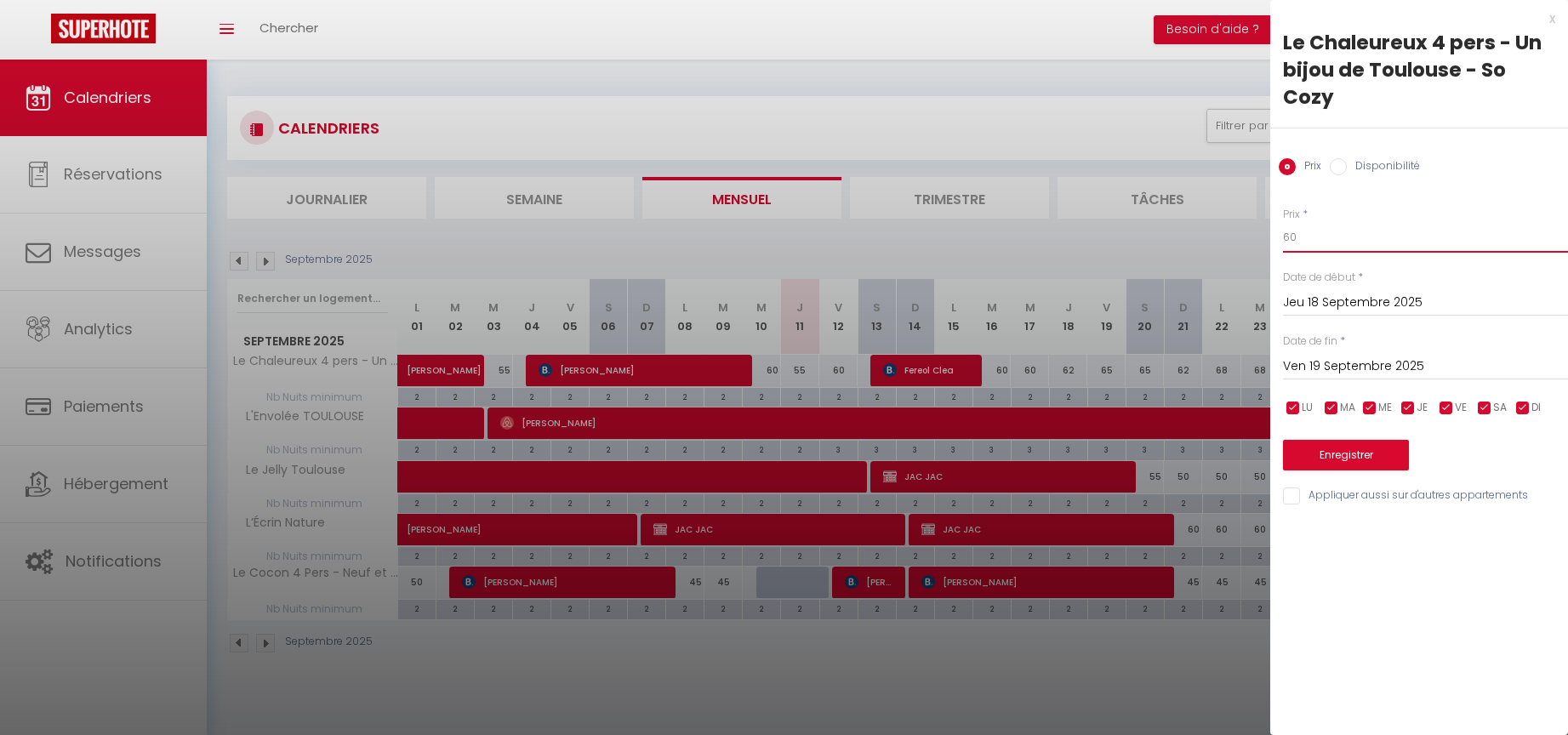
type input "60"
click at [1349, 451] on button "Enregistrer" at bounding box center [1346, 455] width 126 height 31
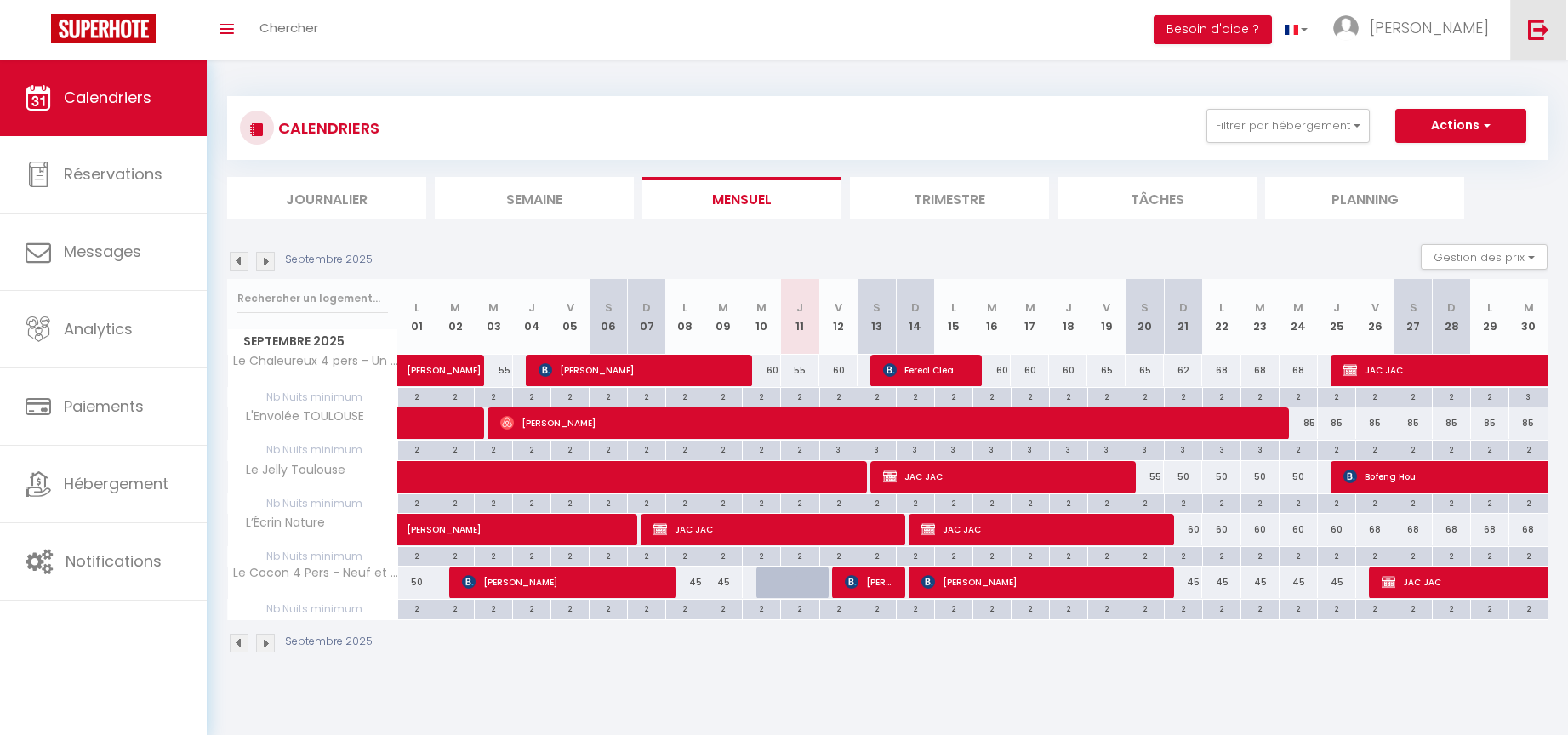
click at [1536, 31] on img at bounding box center [1538, 29] width 21 height 21
